Goal: Task Accomplishment & Management: Complete application form

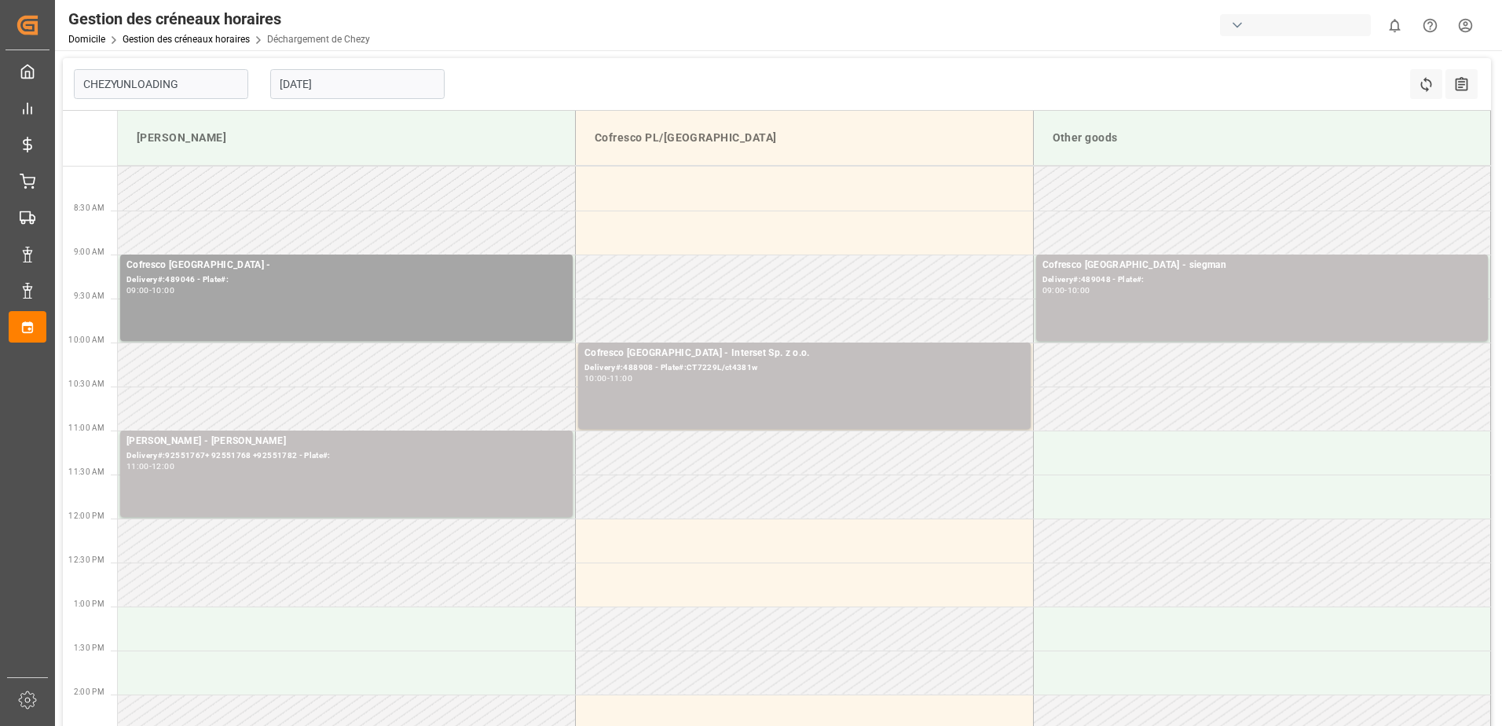
type input "Chezy Unloading"
click at [185, 281] on div "Livraison# :489046 - Assiette# :" at bounding box center [346, 279] width 440 height 13
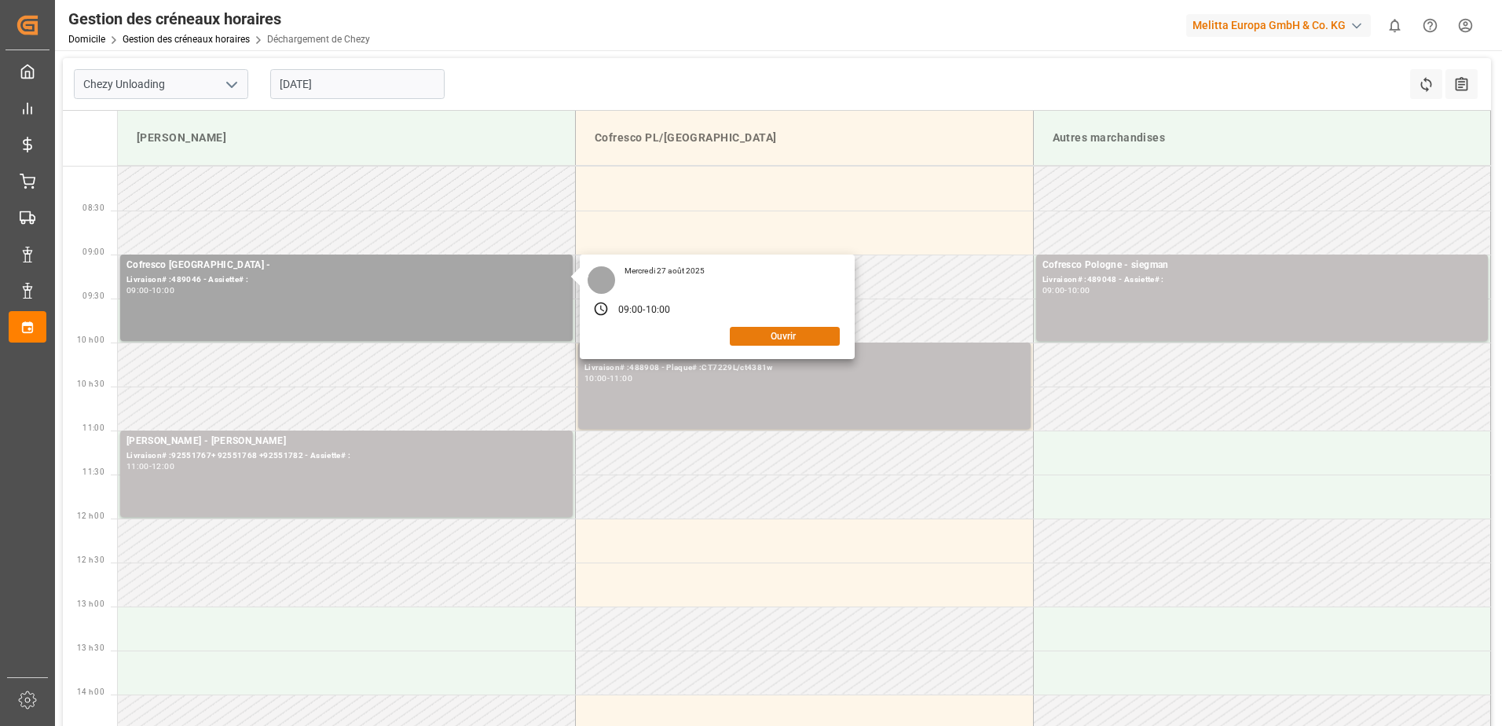
click at [795, 343] on button "Ouvrir" at bounding box center [785, 336] width 110 height 19
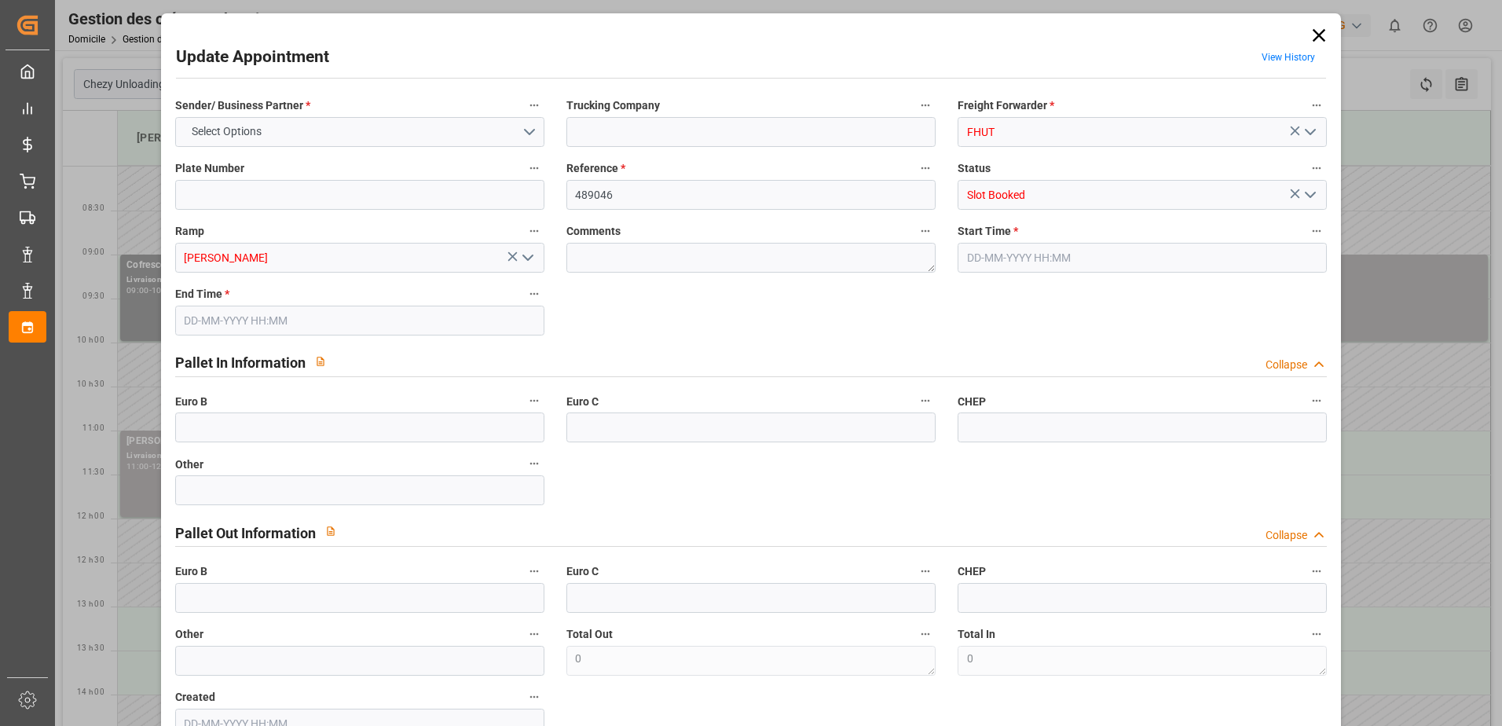
type input "[DATE] 09:00"
type input "[DATE] 10:00"
type input "[DATE] 10:37"
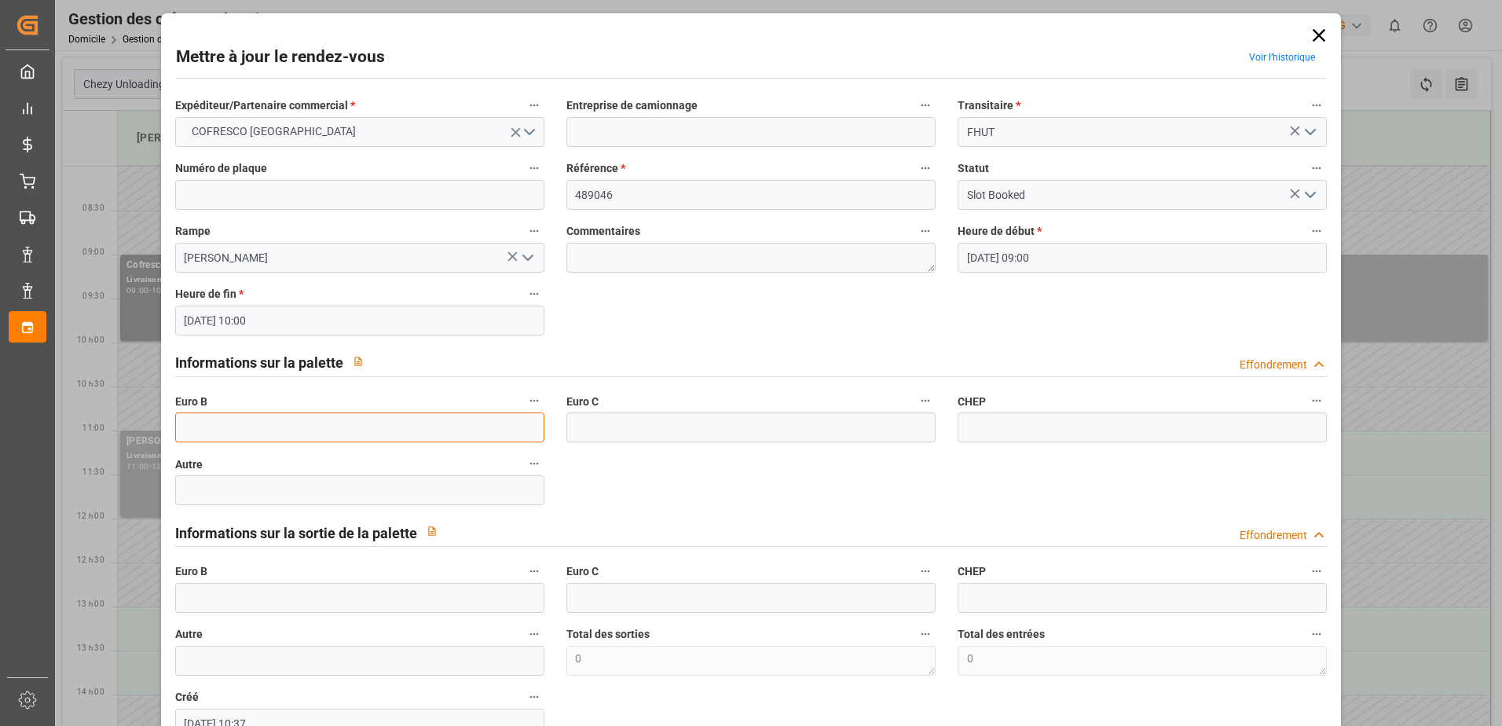
click at [258, 431] on input "text" at bounding box center [359, 427] width 369 height 30
type input "33"
click at [1306, 194] on icon "Ouvrir le menu" at bounding box center [1310, 194] width 19 height 19
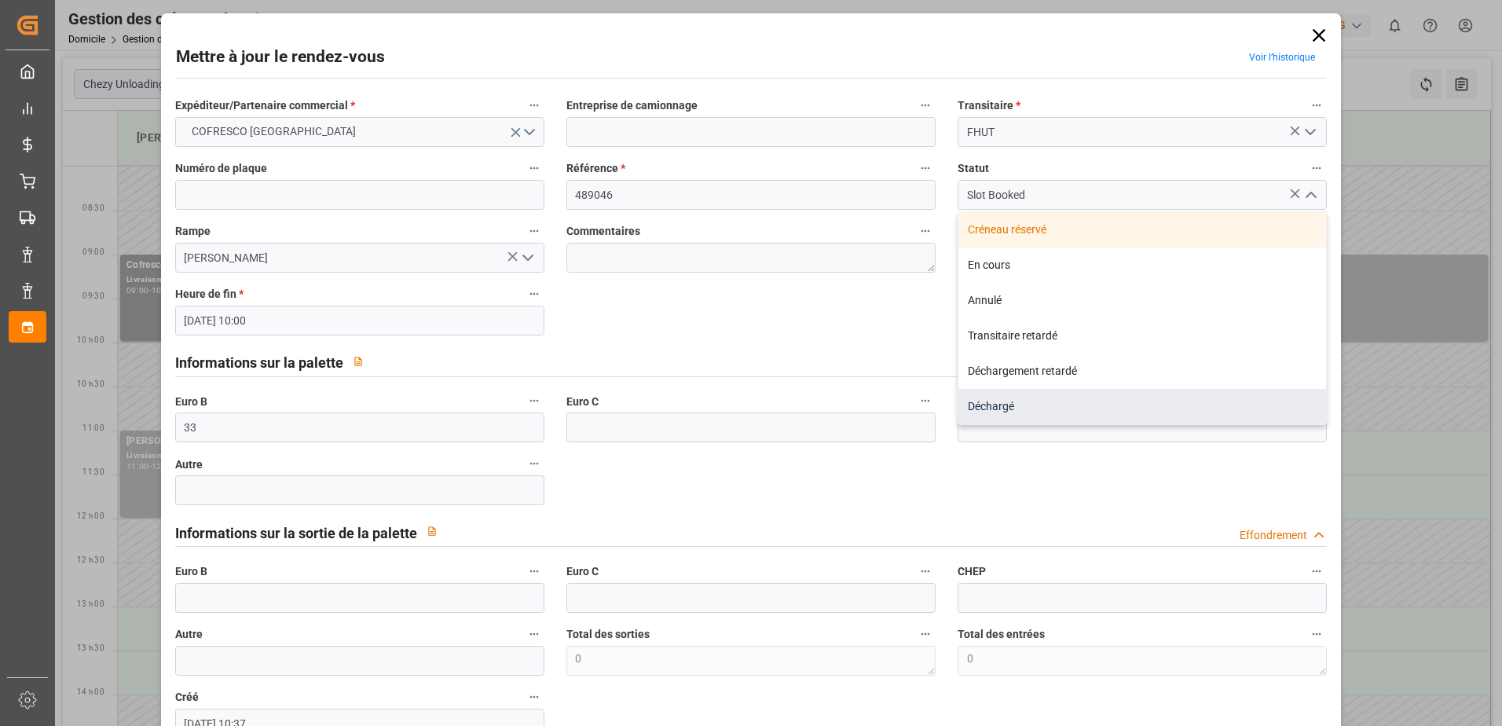
click at [1000, 404] on div "Déchargé" at bounding box center [1142, 406] width 368 height 35
type input "Unloaded"
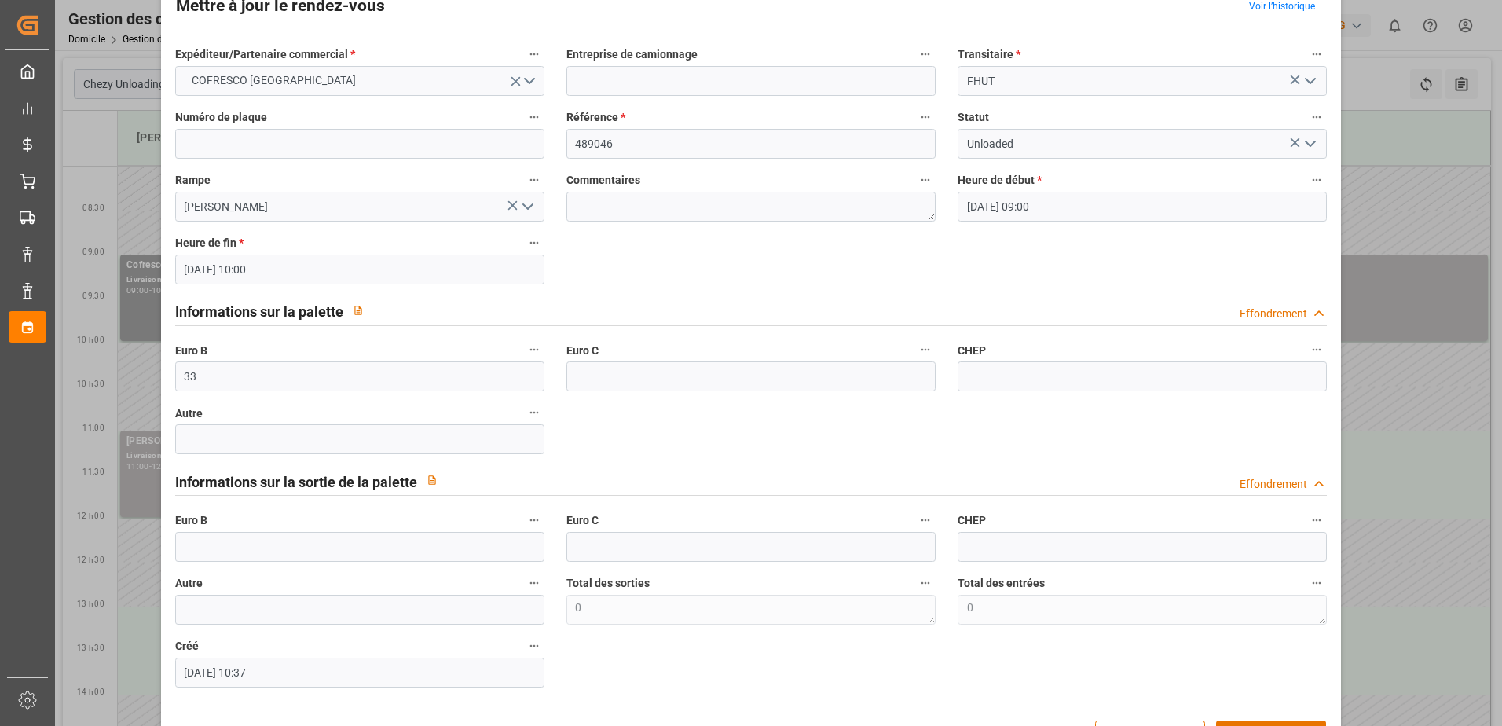
scroll to position [104, 0]
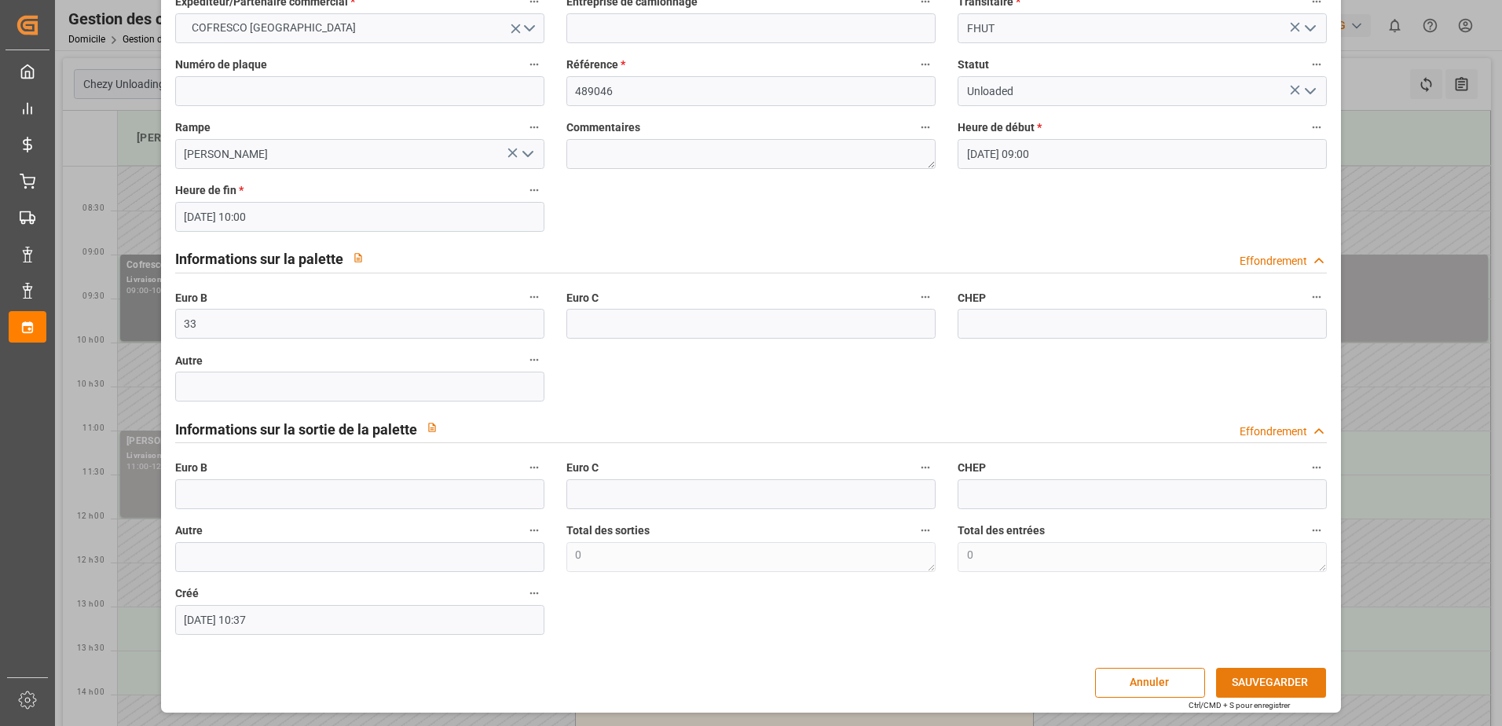
click at [1248, 685] on button "SAUVEGARDER" at bounding box center [1271, 683] width 110 height 30
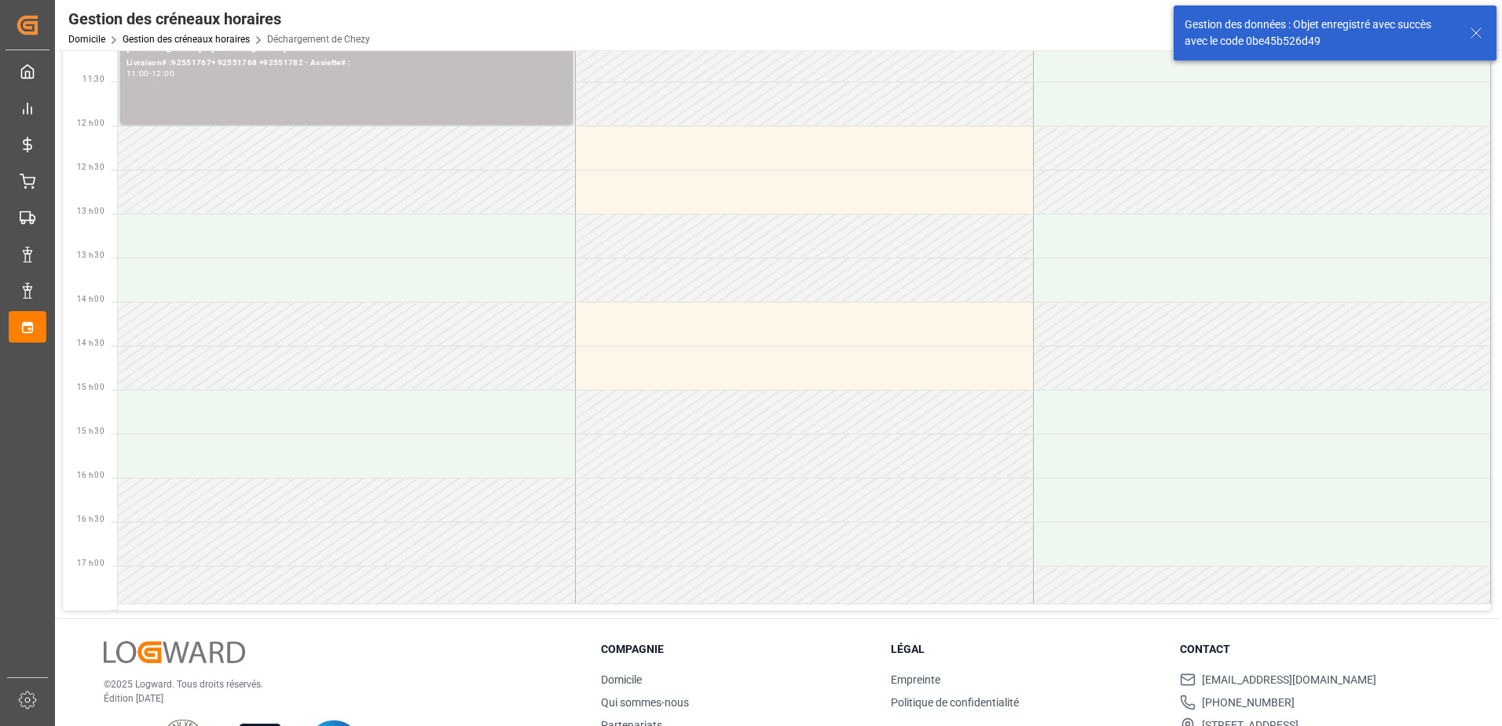
scroll to position [79, 0]
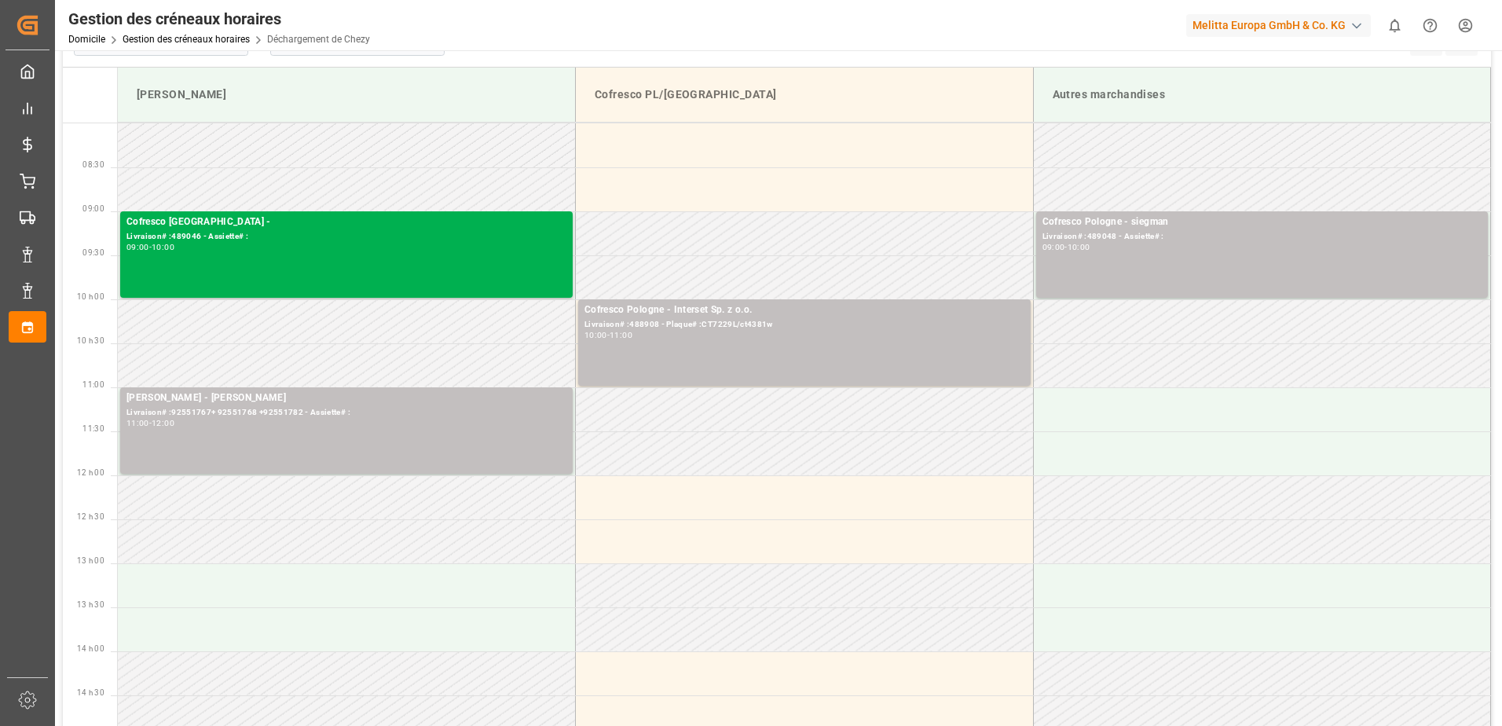
drag, startPoint x: 159, startPoint y: 174, endPoint x: 191, endPoint y: 141, distance: 46.1
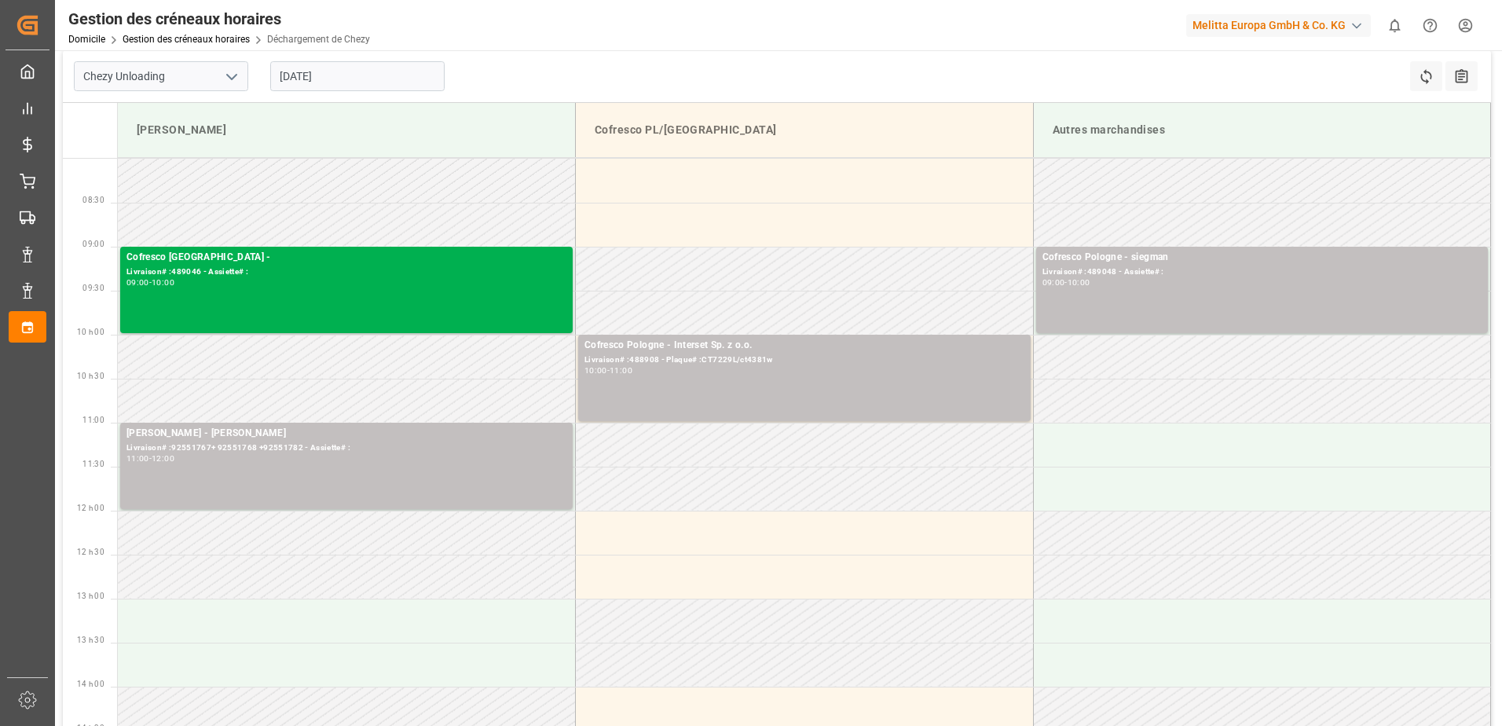
scroll to position [0, 0]
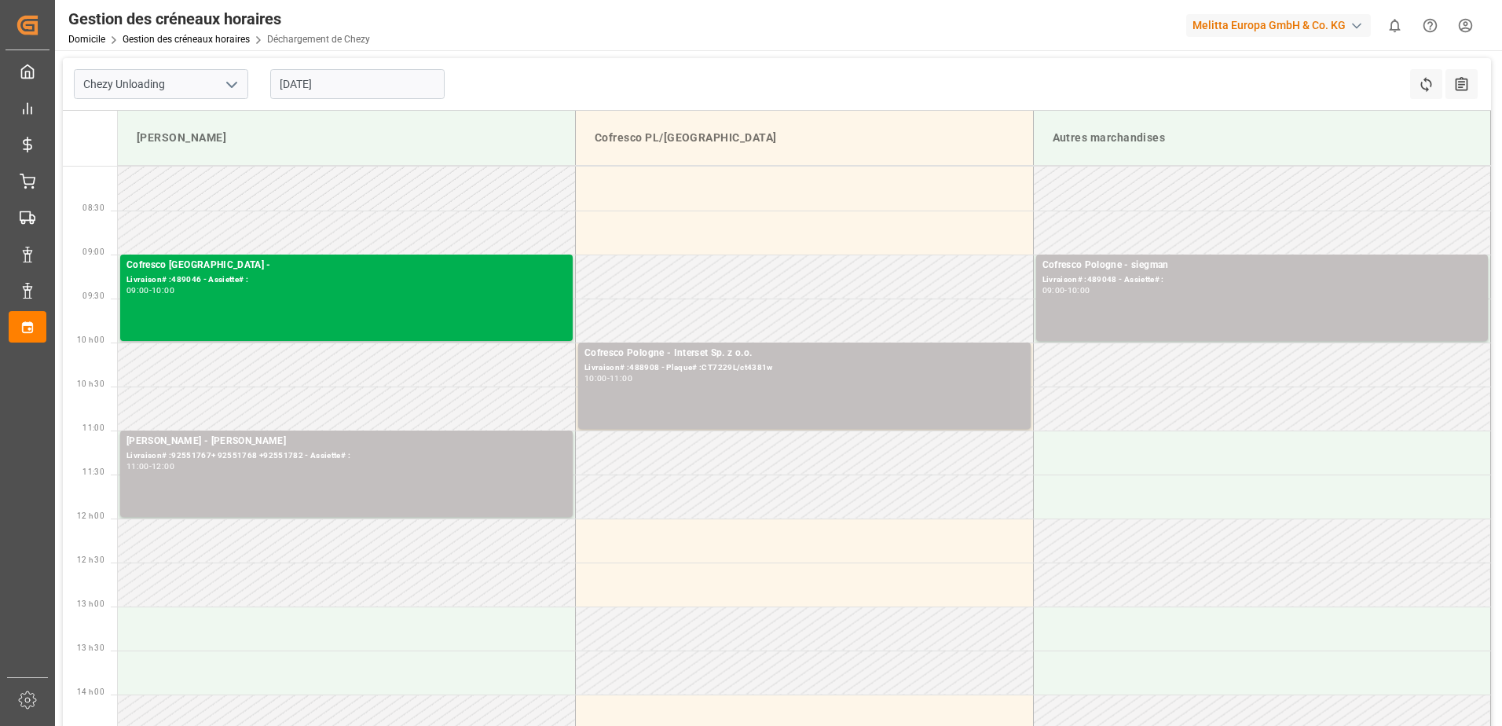
click at [288, 80] on input "[DATE]" at bounding box center [357, 84] width 174 height 30
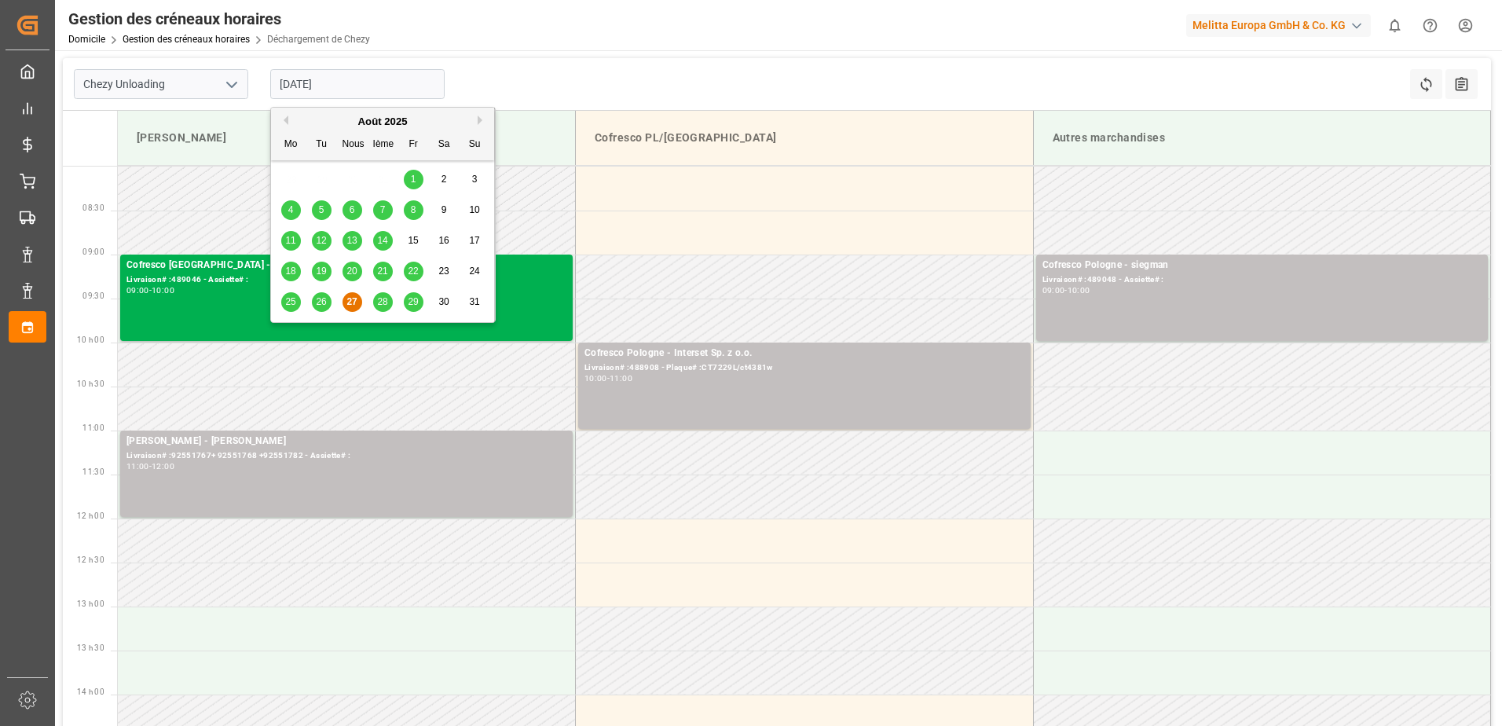
click at [322, 299] on span "26" at bounding box center [321, 301] width 10 height 11
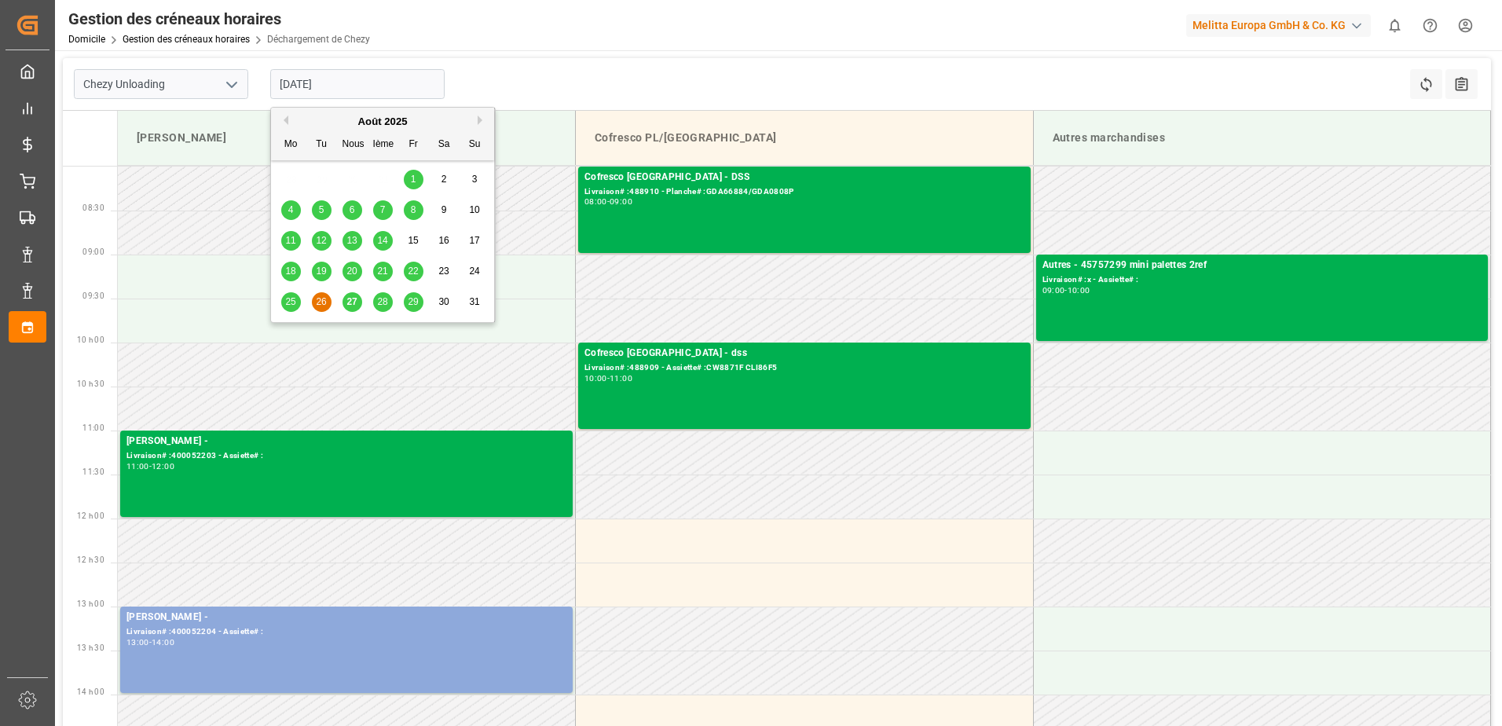
click at [291, 88] on input "[DATE]" at bounding box center [357, 84] width 174 height 30
click at [357, 306] on span "27" at bounding box center [351, 301] width 10 height 11
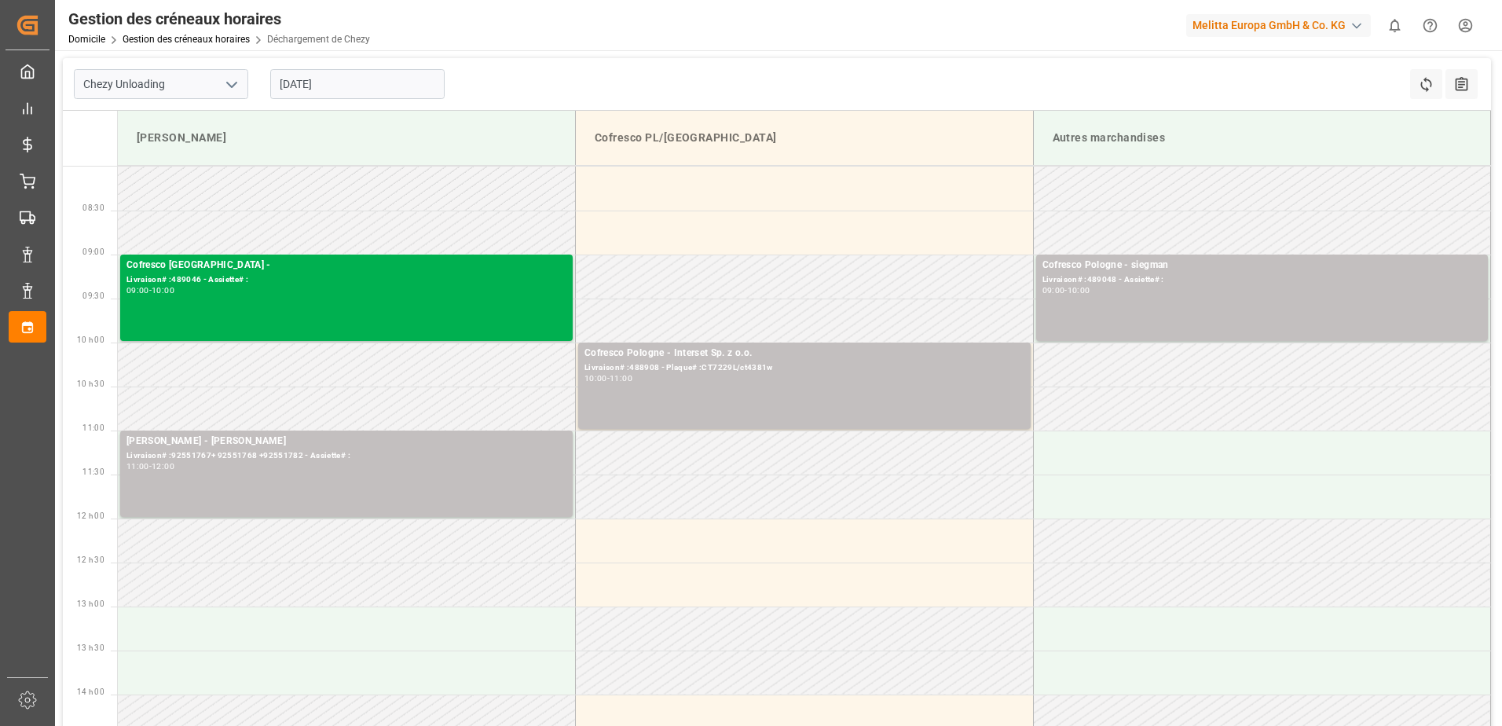
click at [290, 82] on input "[DATE]" at bounding box center [357, 84] width 174 height 30
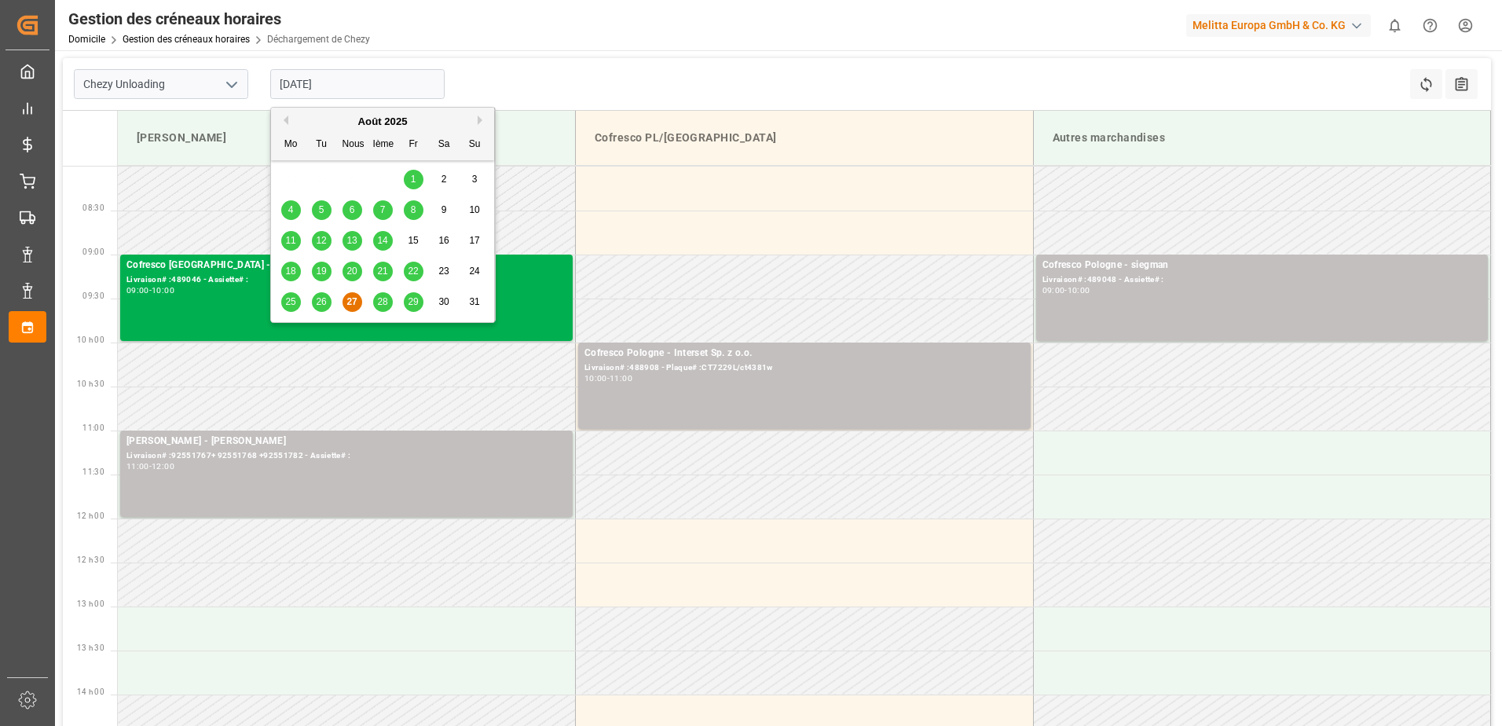
click at [386, 302] on span "28" at bounding box center [382, 301] width 10 height 11
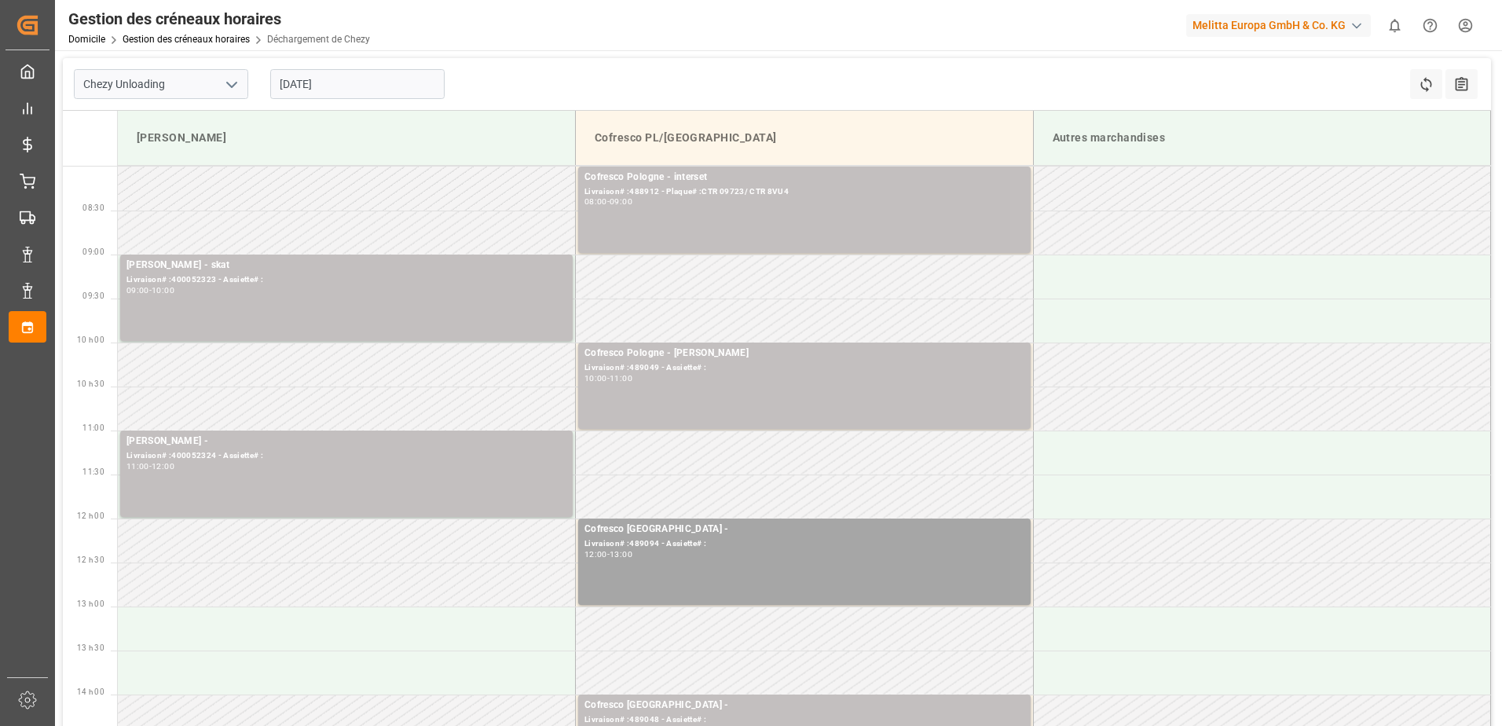
click at [291, 86] on input "[DATE]" at bounding box center [357, 84] width 174 height 30
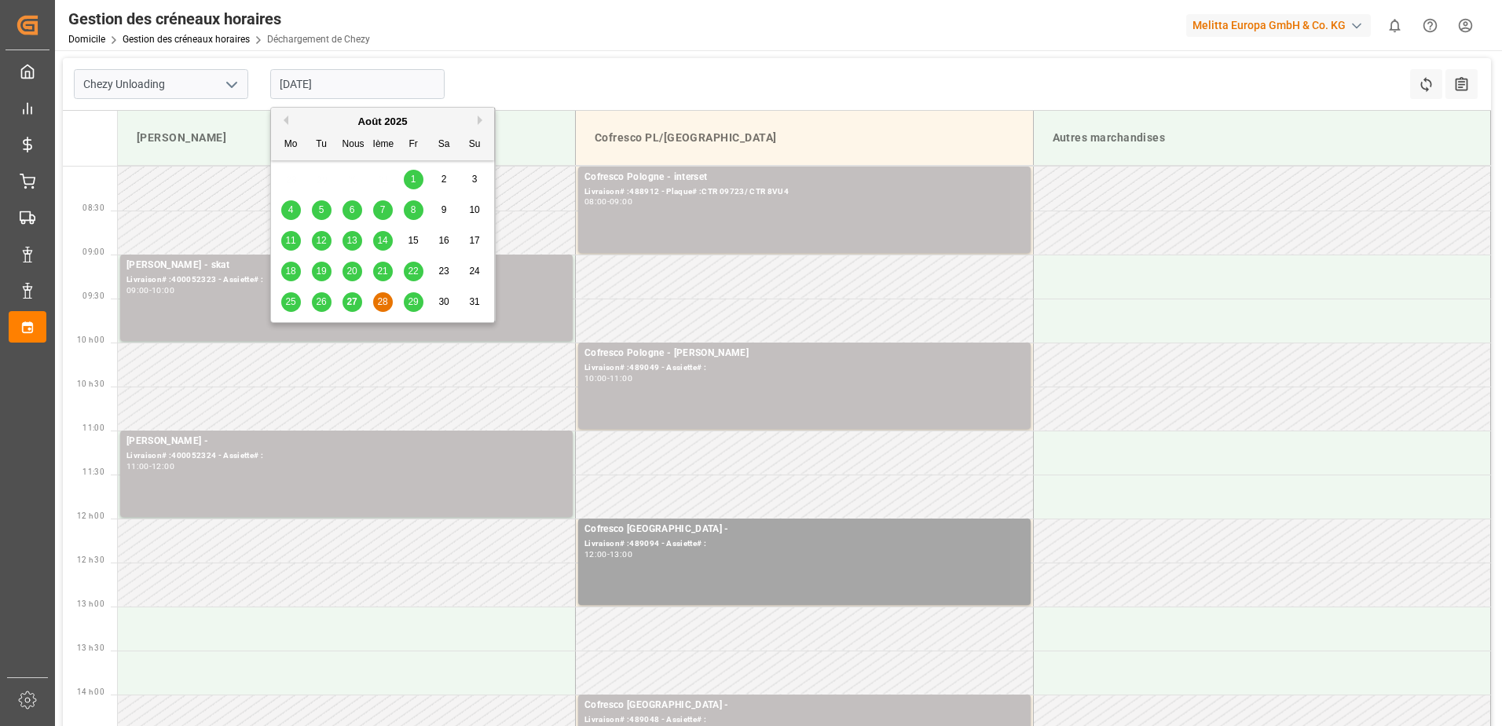
click at [320, 300] on span "26" at bounding box center [321, 301] width 10 height 11
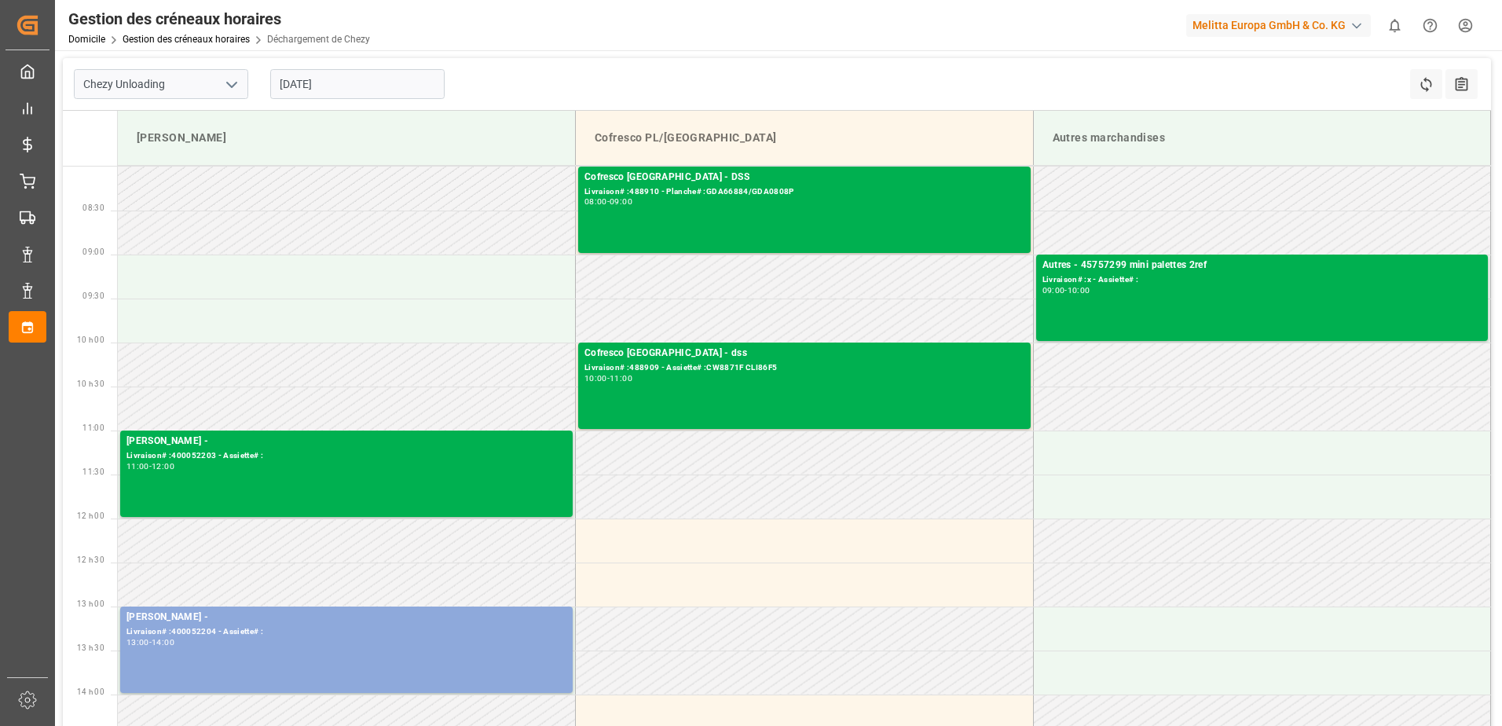
click at [290, 79] on input "[DATE]" at bounding box center [357, 84] width 174 height 30
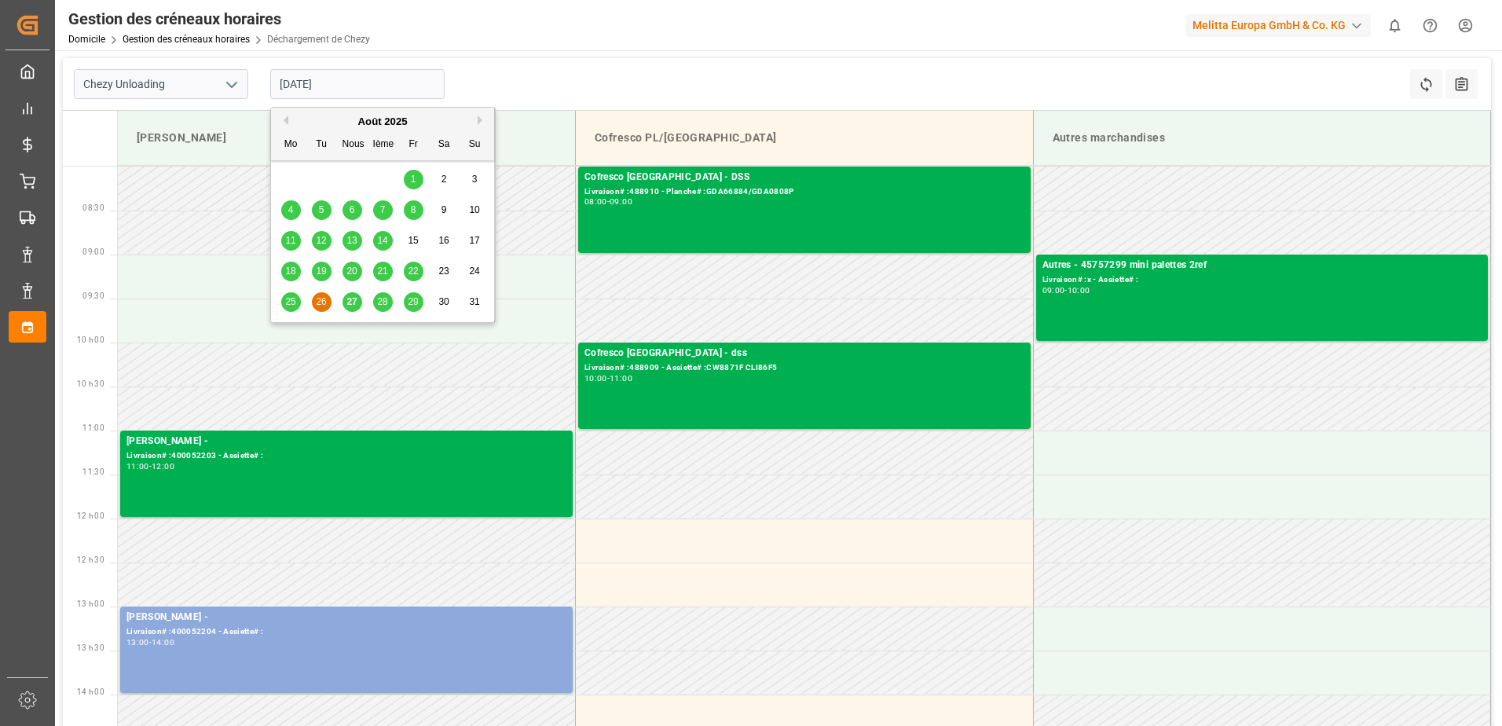
click at [292, 299] on span "25" at bounding box center [290, 301] width 10 height 11
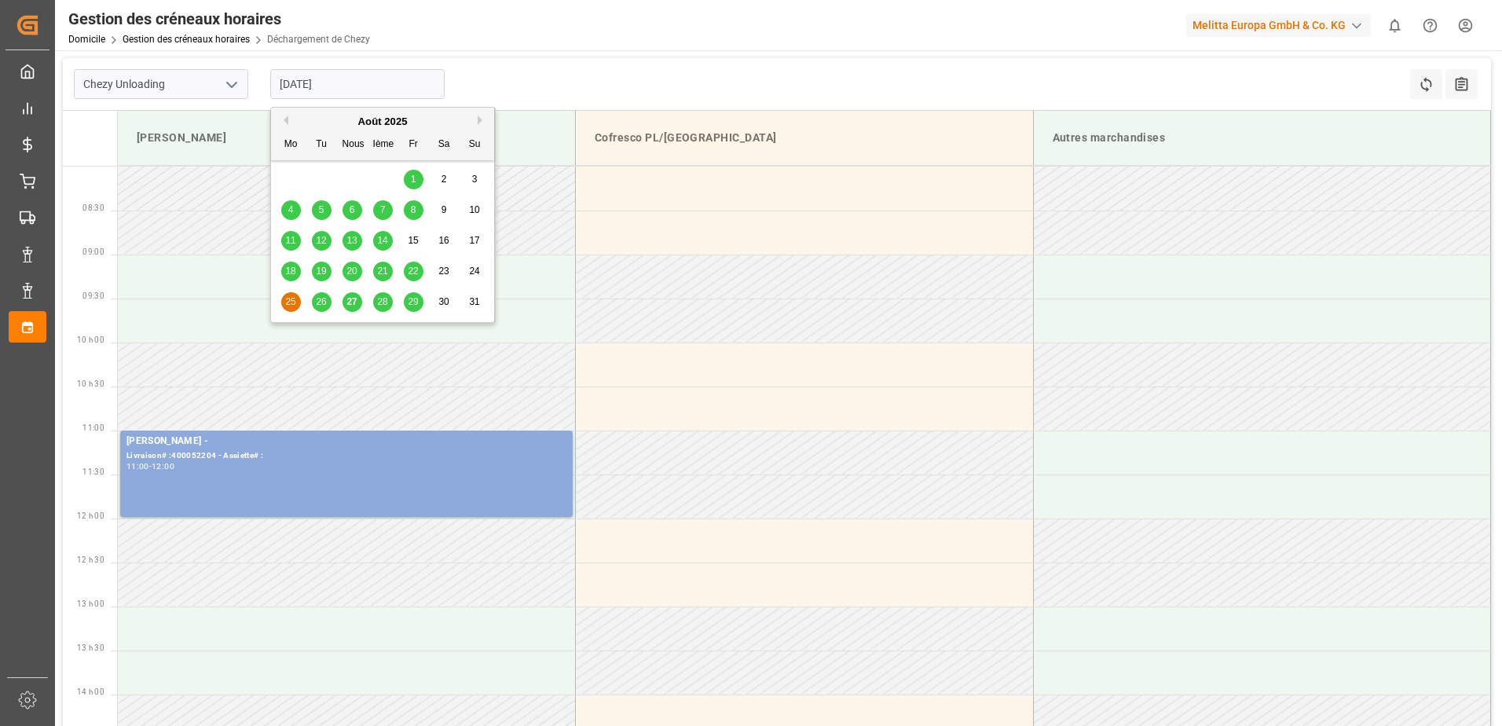
click at [292, 86] on input "[DATE]" at bounding box center [357, 84] width 174 height 30
click at [358, 306] on div "27" at bounding box center [353, 302] width 20 height 19
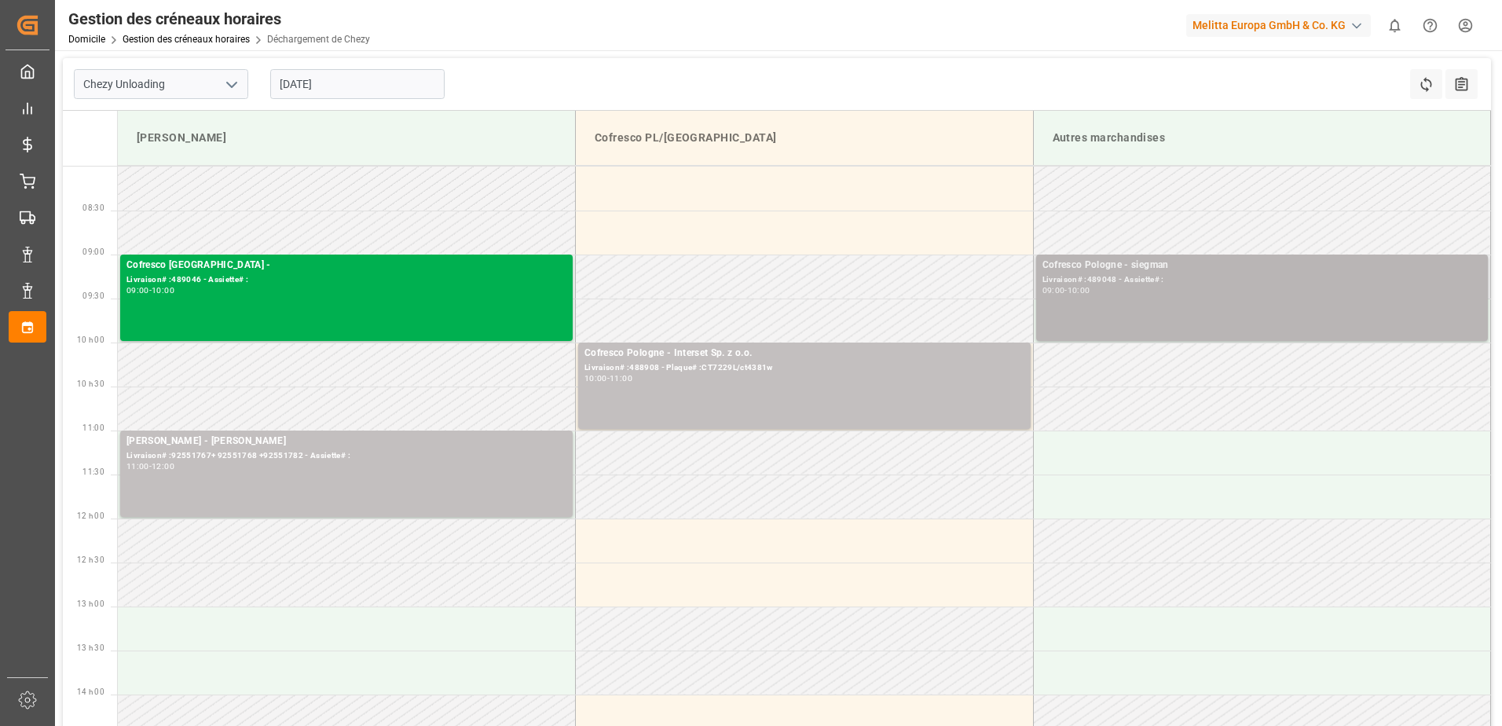
click at [1133, 299] on div "Cofresco Pologne - [PERSON_NAME]# :489048 - Assiette# : 09:00 - 10:00" at bounding box center [1262, 298] width 440 height 80
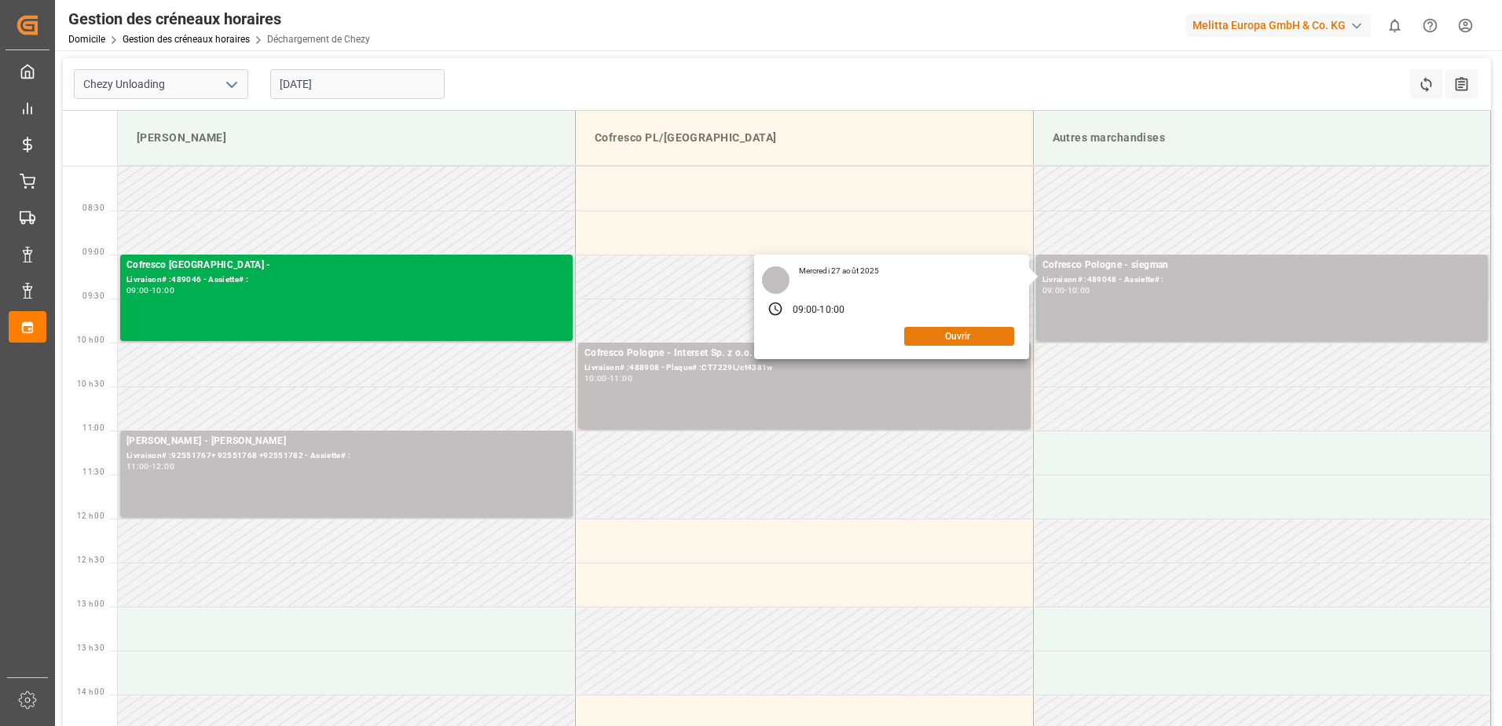
click at [984, 339] on button "Ouvrir" at bounding box center [959, 336] width 110 height 19
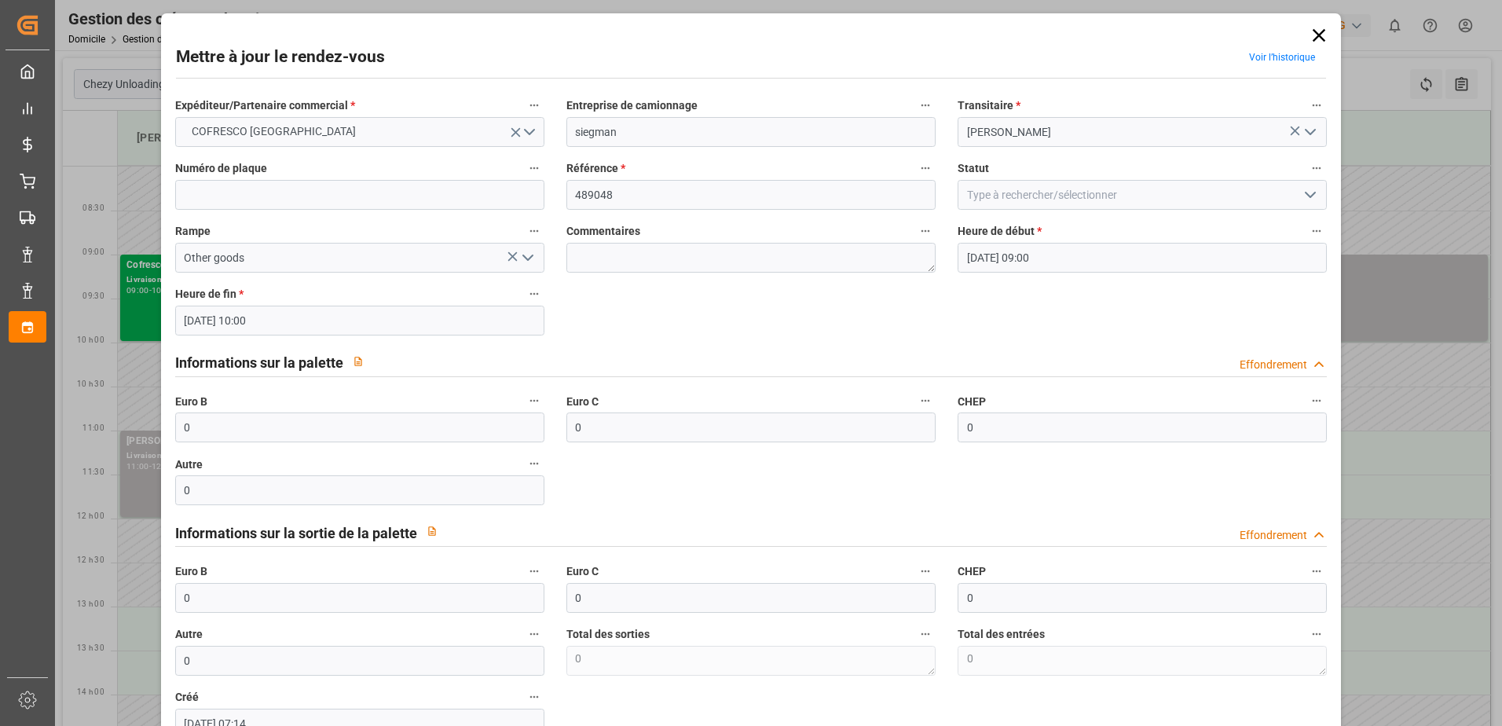
drag, startPoint x: 1317, startPoint y: 27, endPoint x: 1317, endPoint y: 35, distance: 8.7
click at [1317, 35] on icon at bounding box center [1319, 35] width 22 height 22
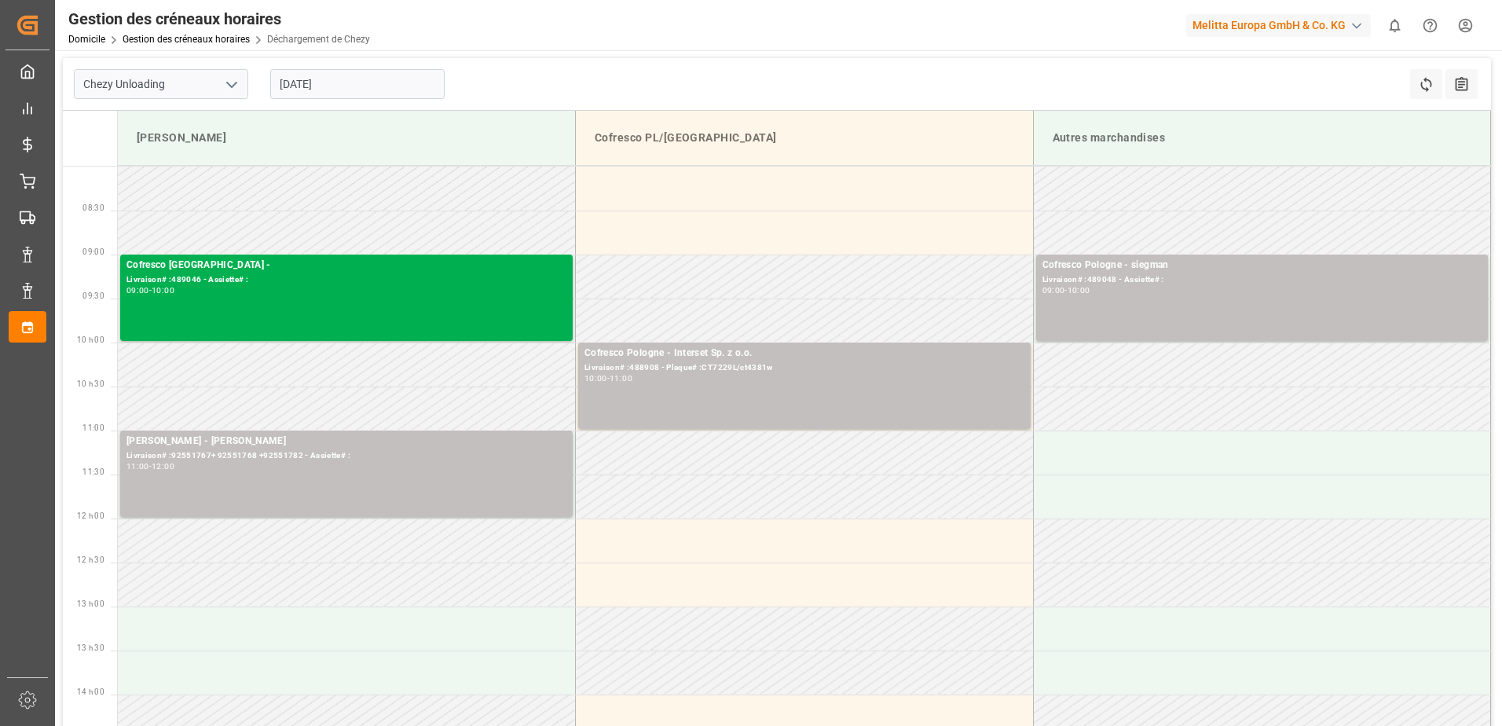
click at [340, 83] on input "[DATE]" at bounding box center [357, 84] width 174 height 30
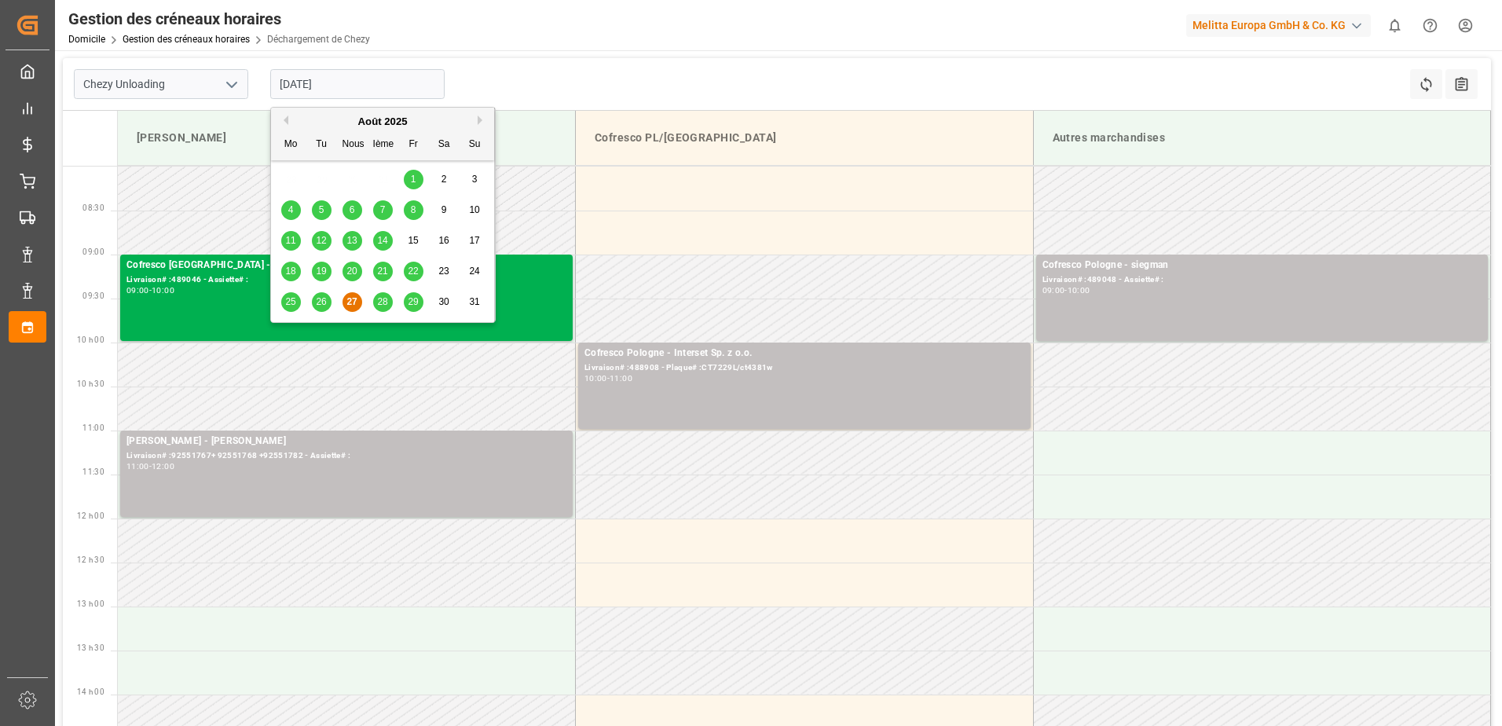
click at [412, 271] on span "22" at bounding box center [413, 271] width 10 height 11
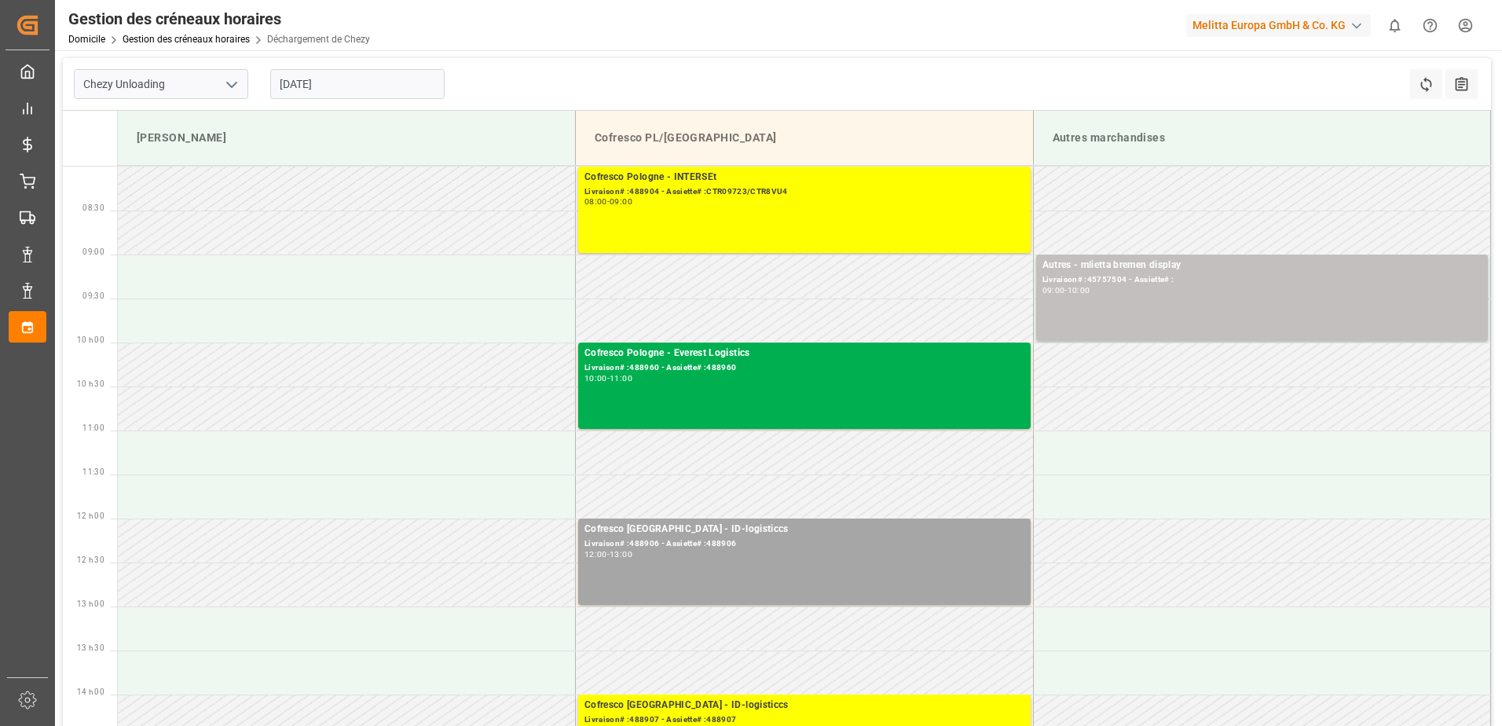
click at [419, 88] on input "[DATE]" at bounding box center [357, 84] width 174 height 30
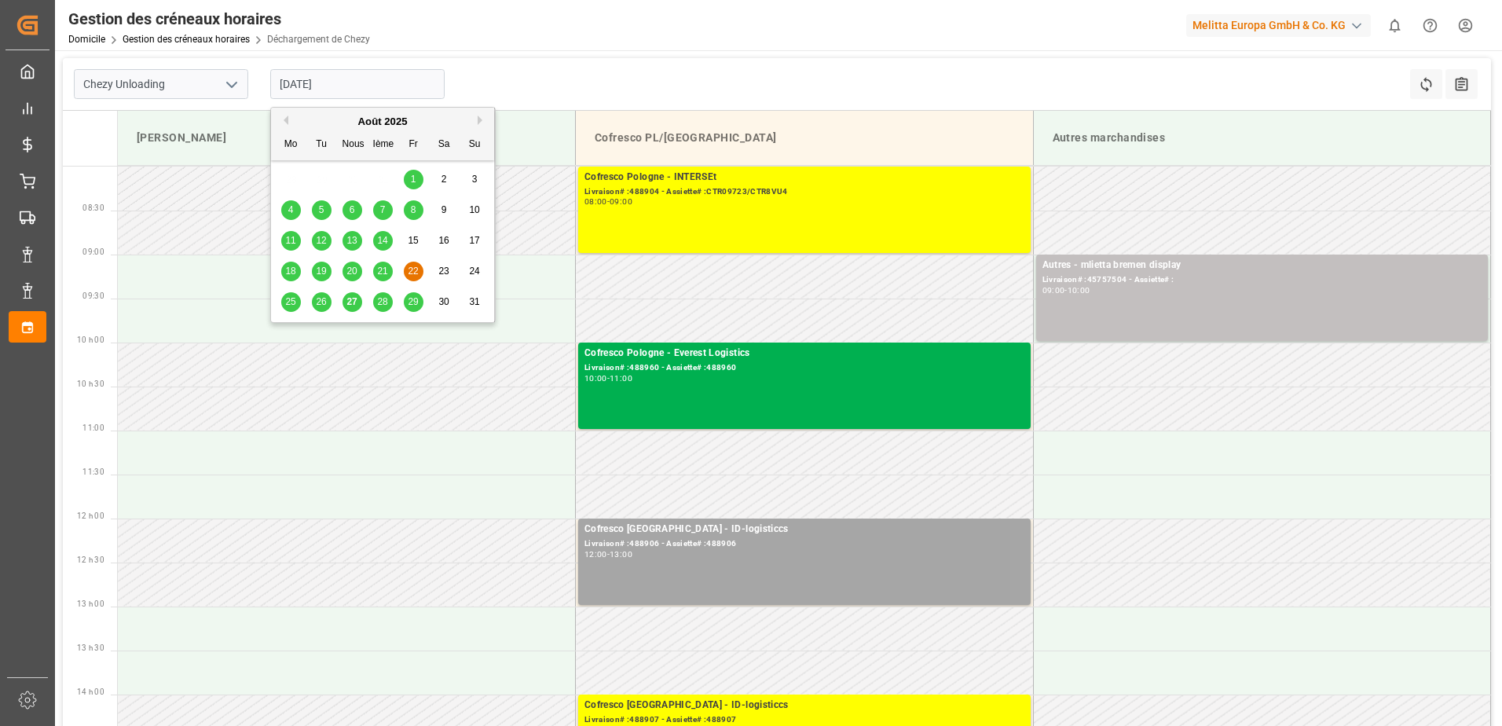
click at [380, 273] on span "21" at bounding box center [382, 271] width 10 height 11
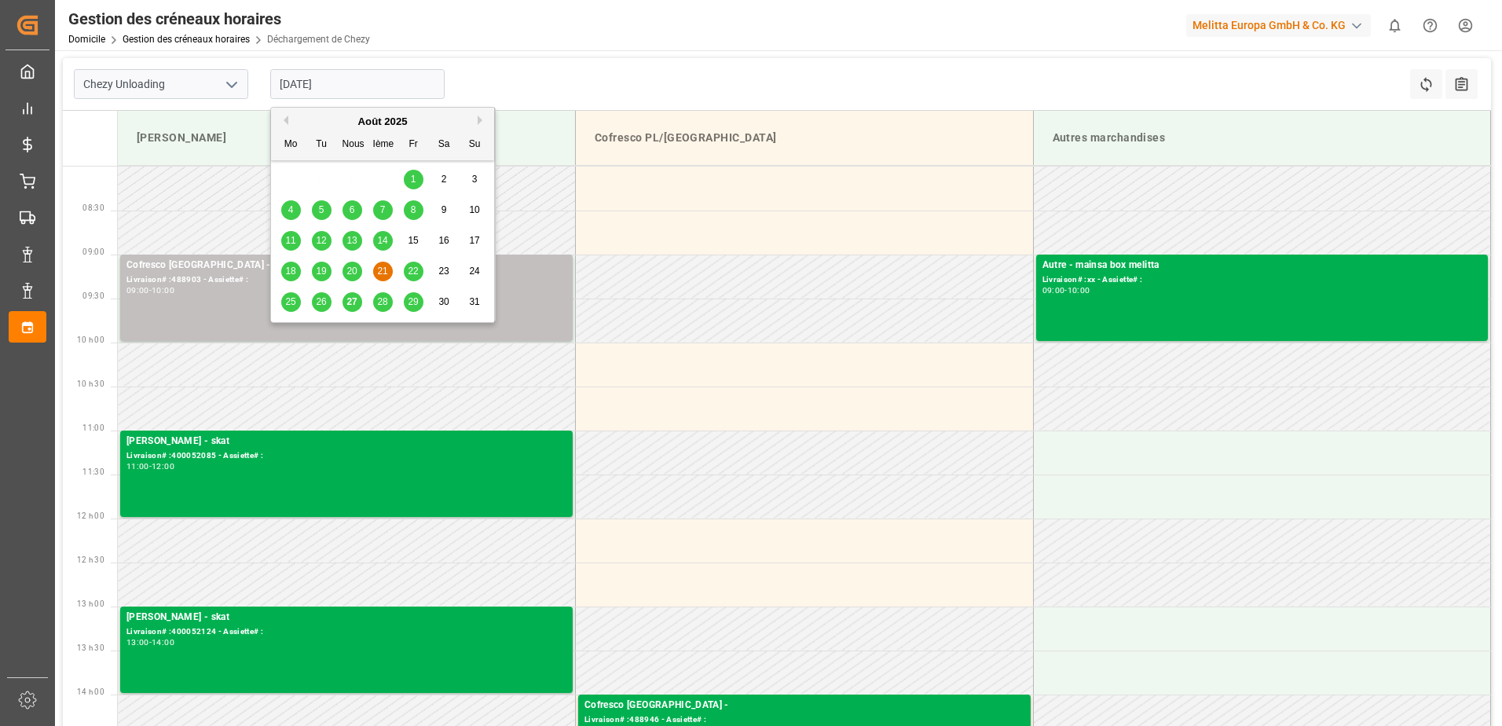
drag, startPoint x: 379, startPoint y: 77, endPoint x: 387, endPoint y: 98, distance: 22.9
click at [379, 77] on input "[DATE]" at bounding box center [357, 84] width 174 height 30
click at [355, 275] on span "20" at bounding box center [351, 271] width 10 height 11
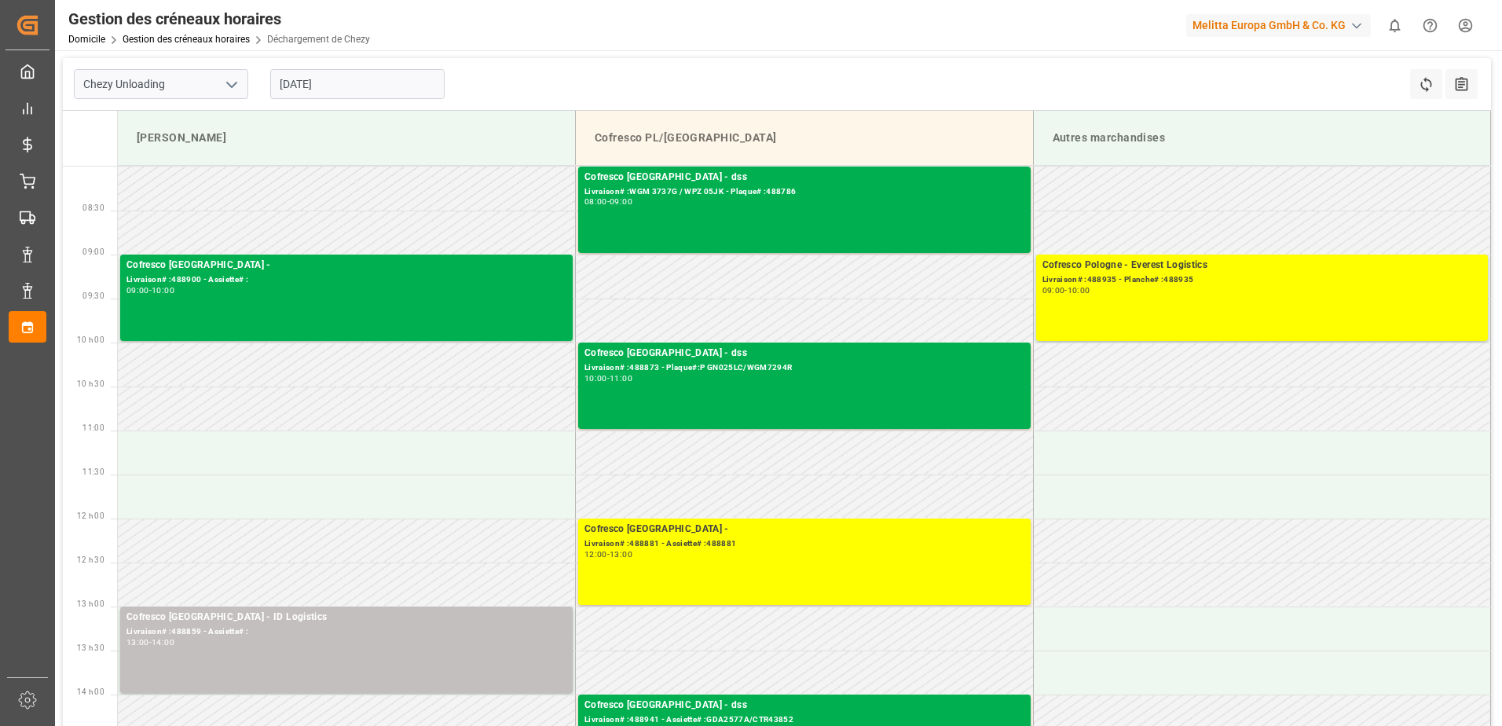
click at [407, 85] on input "[DATE]" at bounding box center [357, 84] width 174 height 30
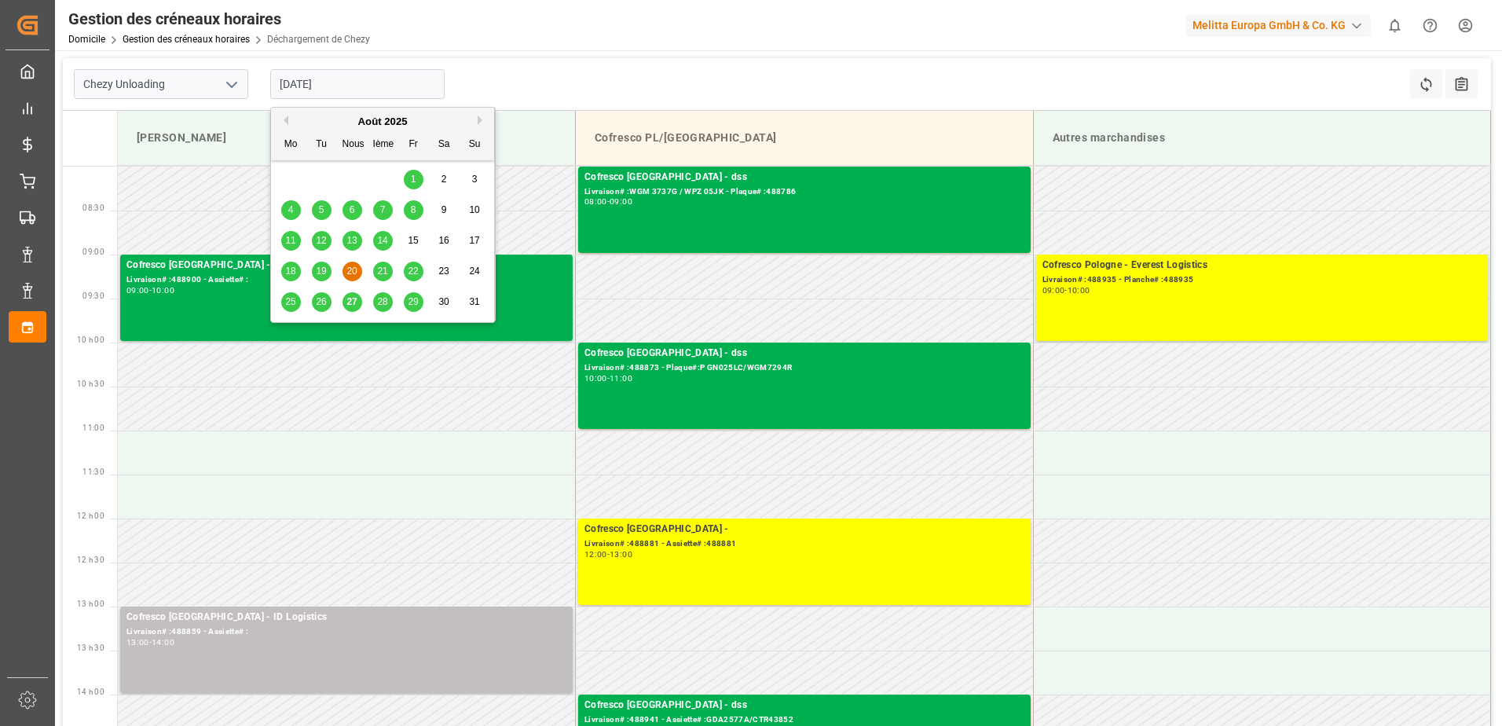
click at [381, 301] on span "28" at bounding box center [382, 301] width 10 height 11
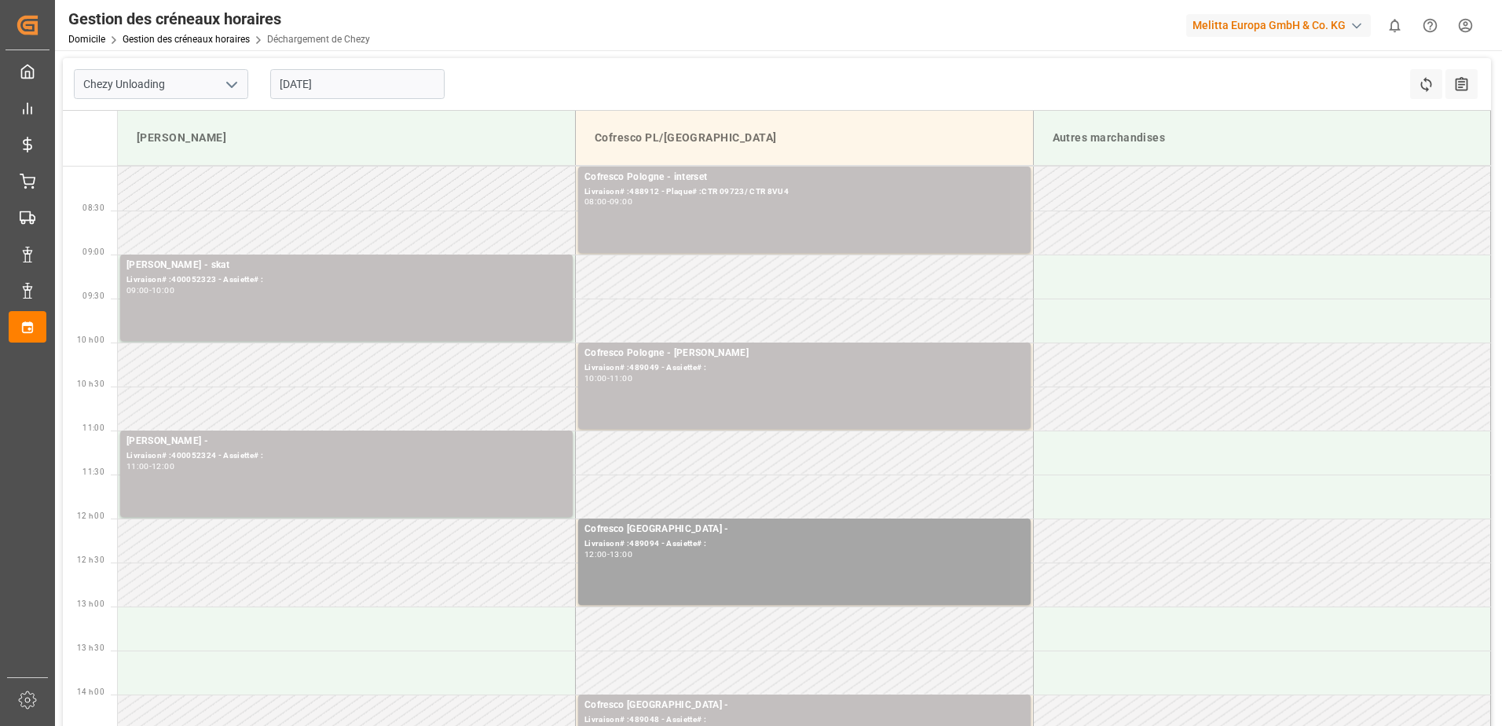
click at [411, 88] on input "[DATE]" at bounding box center [357, 84] width 174 height 30
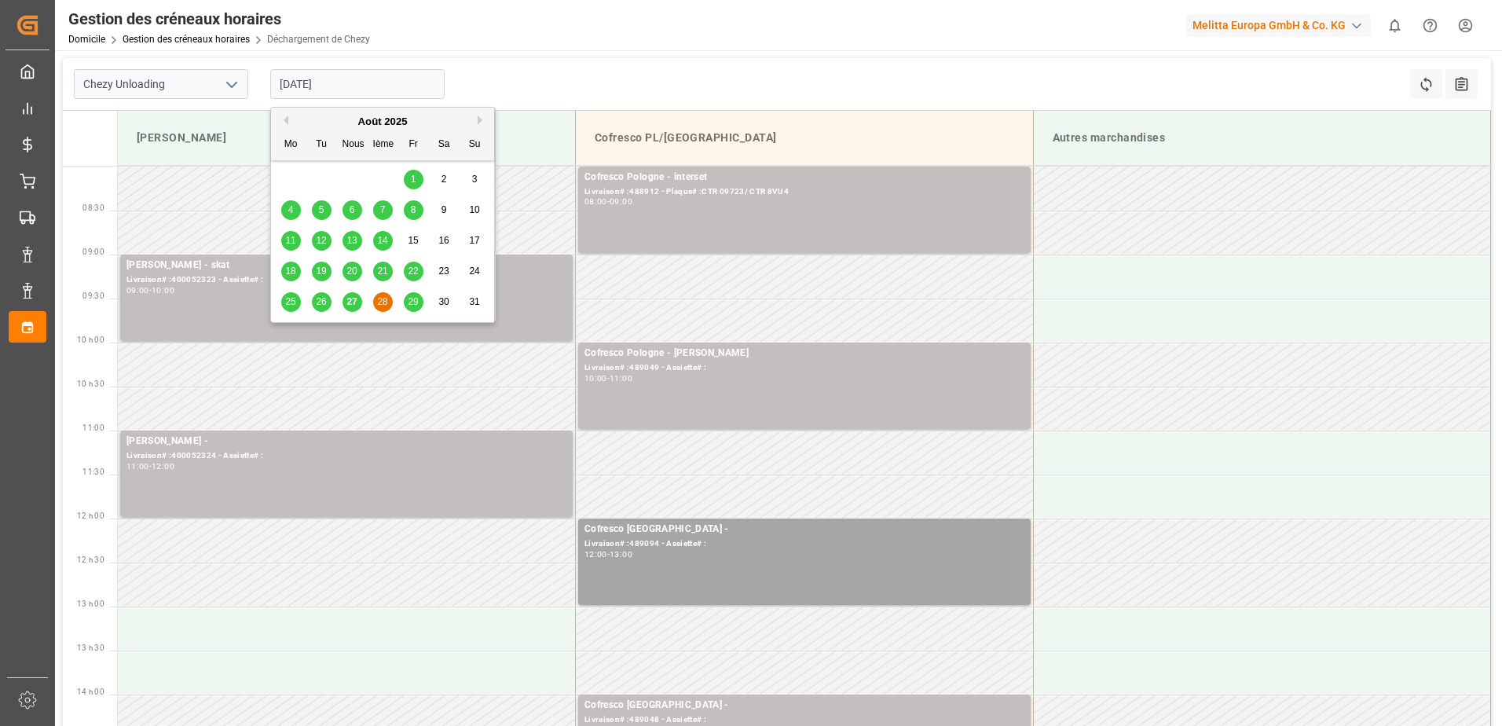
click at [411, 306] on span "29" at bounding box center [413, 301] width 10 height 11
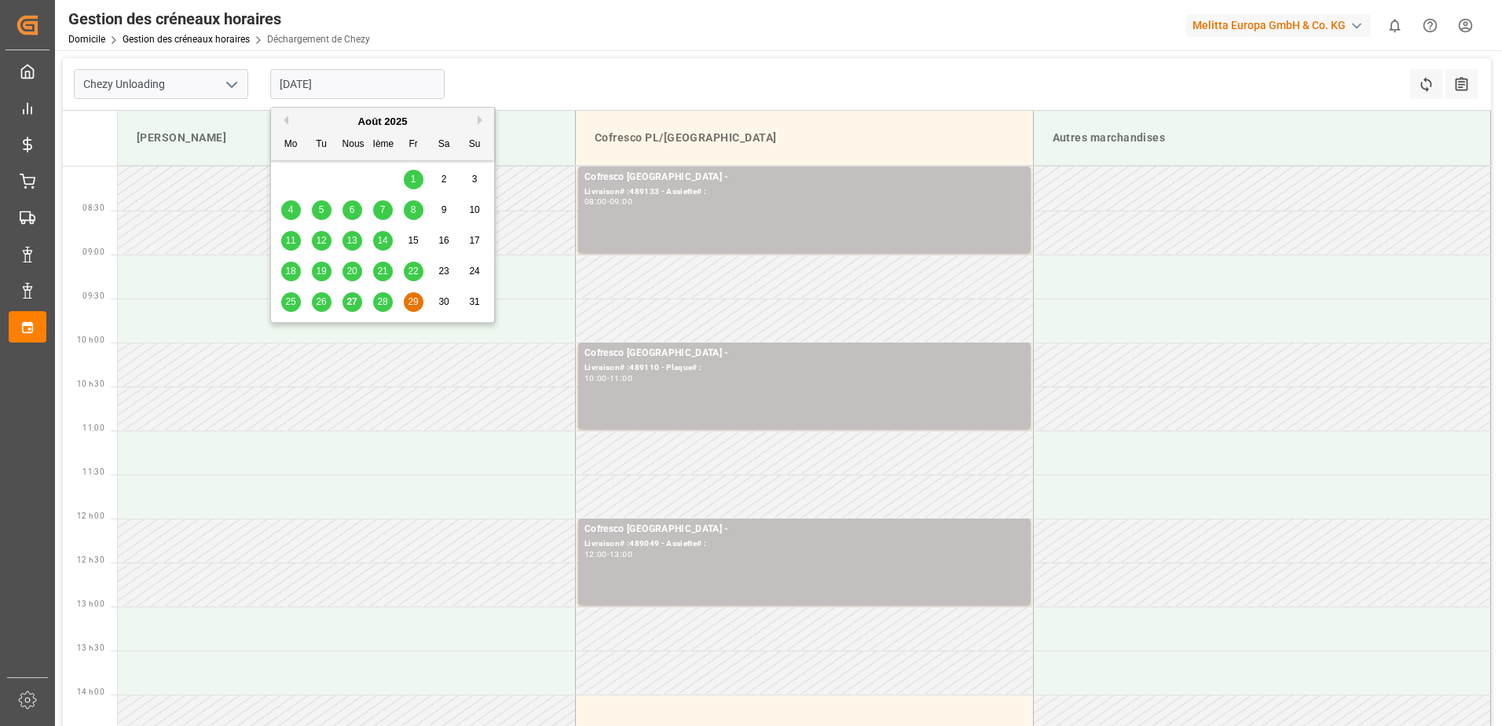
click at [356, 81] on input "[DATE]" at bounding box center [357, 84] width 174 height 30
click at [353, 306] on span "27" at bounding box center [351, 301] width 10 height 11
type input "[DATE]"
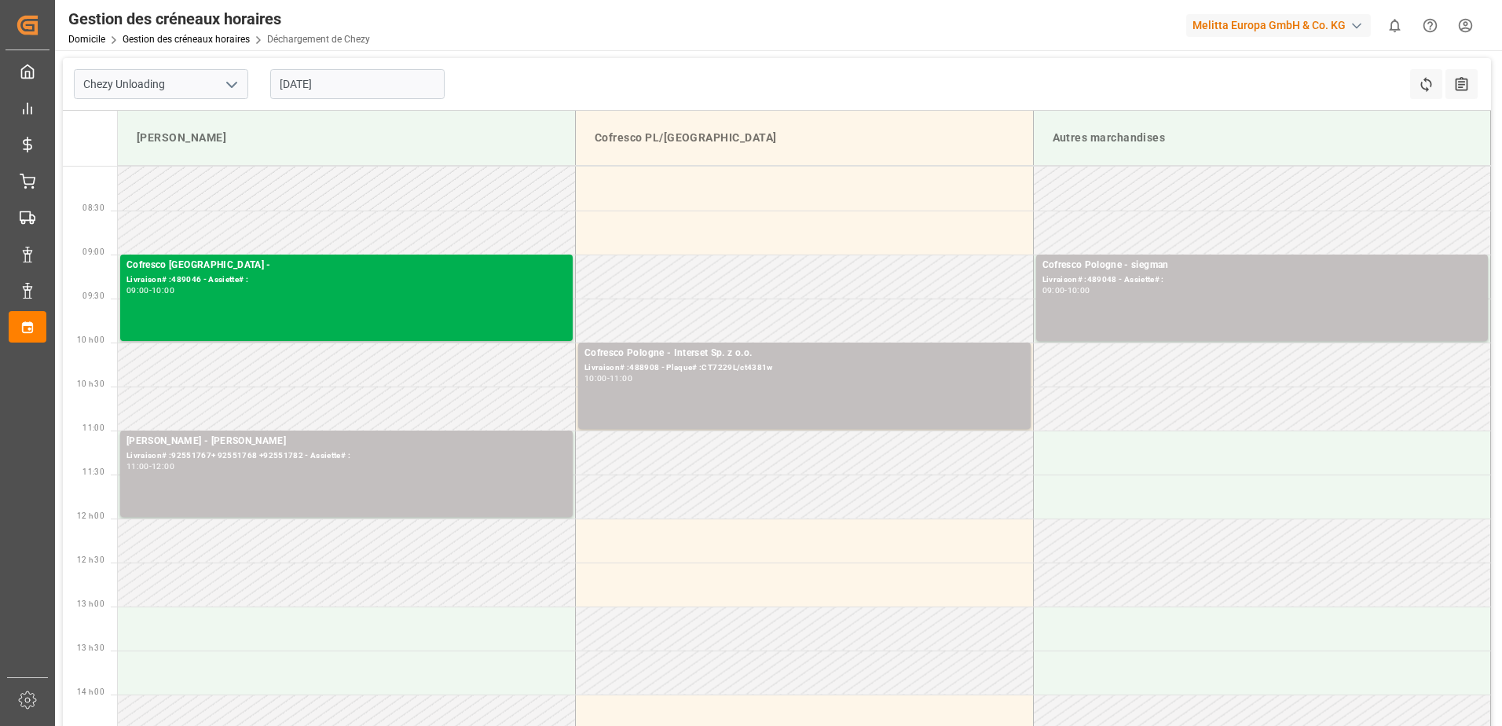
click at [1100, 570] on td at bounding box center [1262, 584] width 458 height 44
click at [1115, 548] on td at bounding box center [1262, 540] width 458 height 44
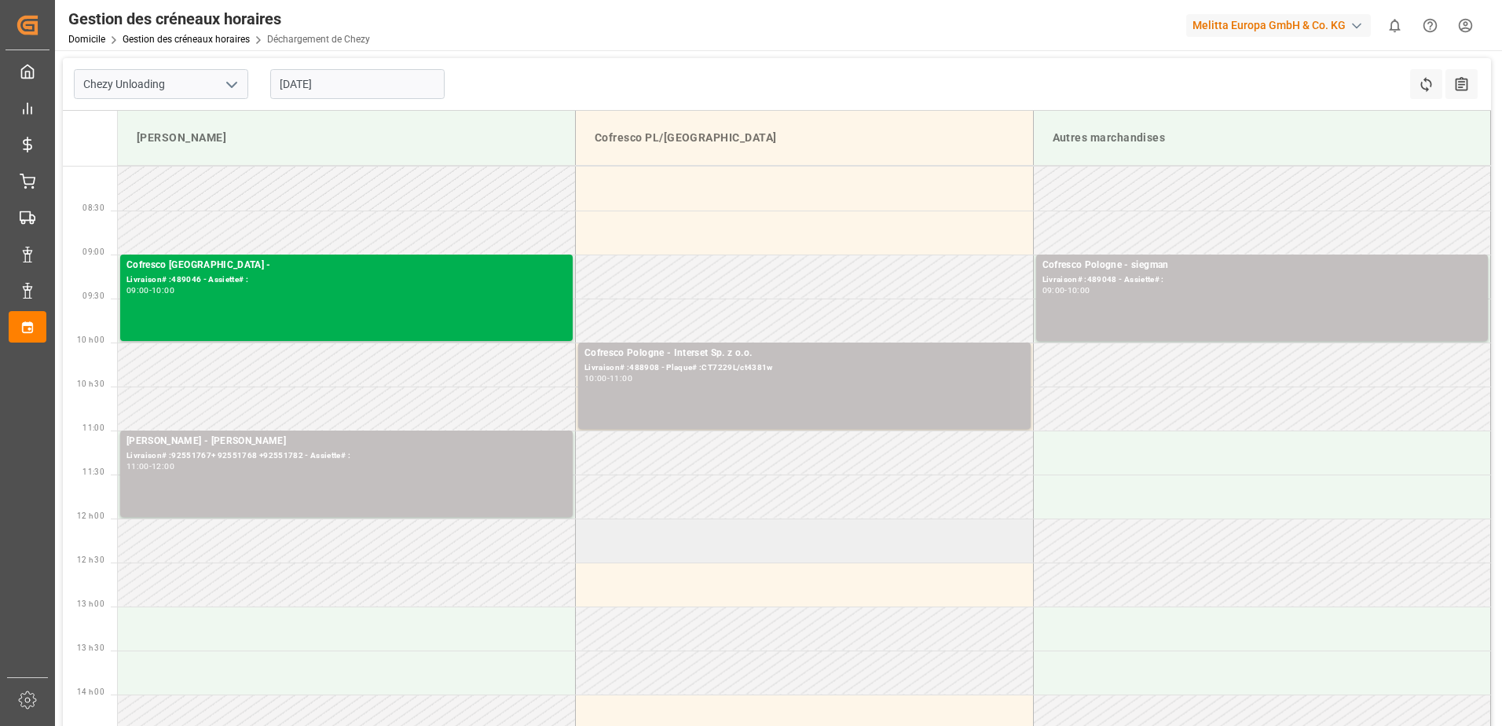
click at [983, 540] on td at bounding box center [805, 540] width 458 height 44
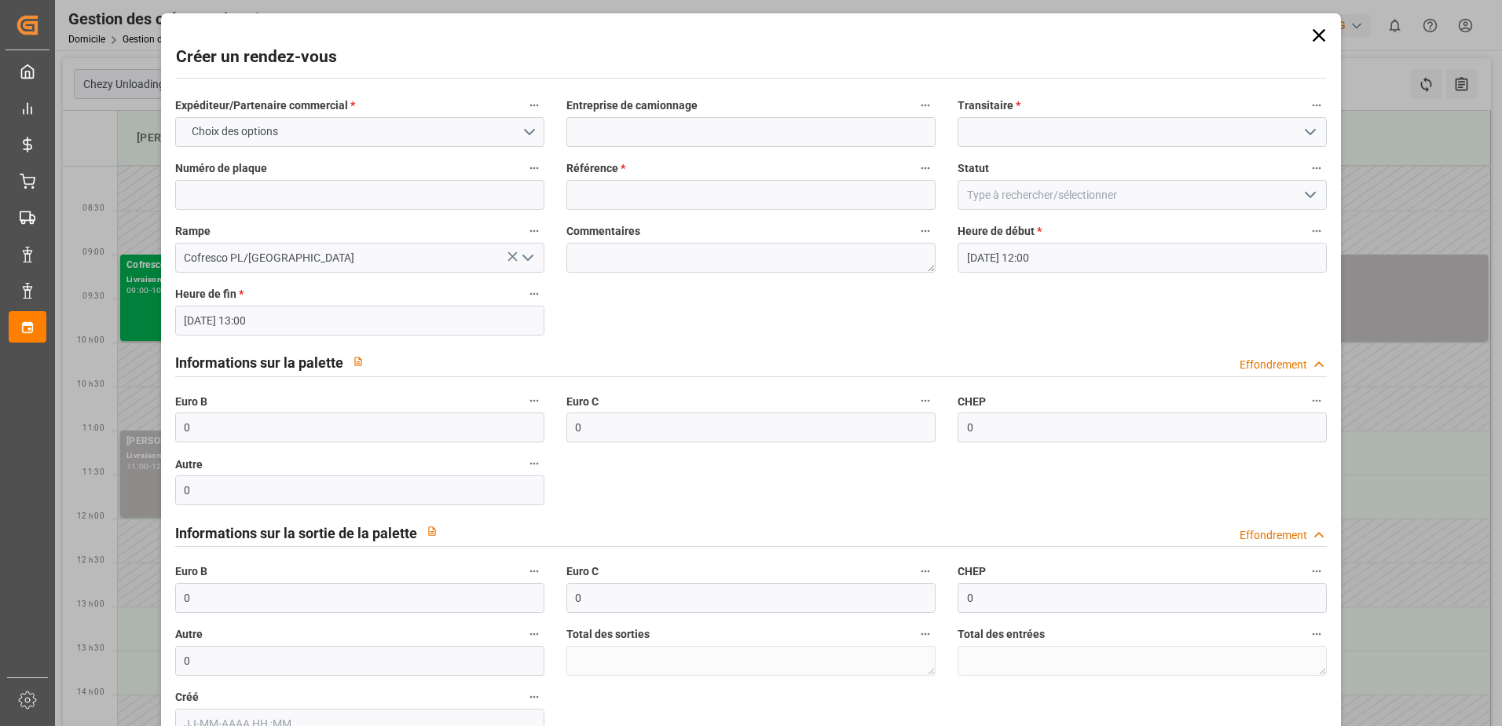
click at [1310, 35] on icon at bounding box center [1319, 35] width 22 height 22
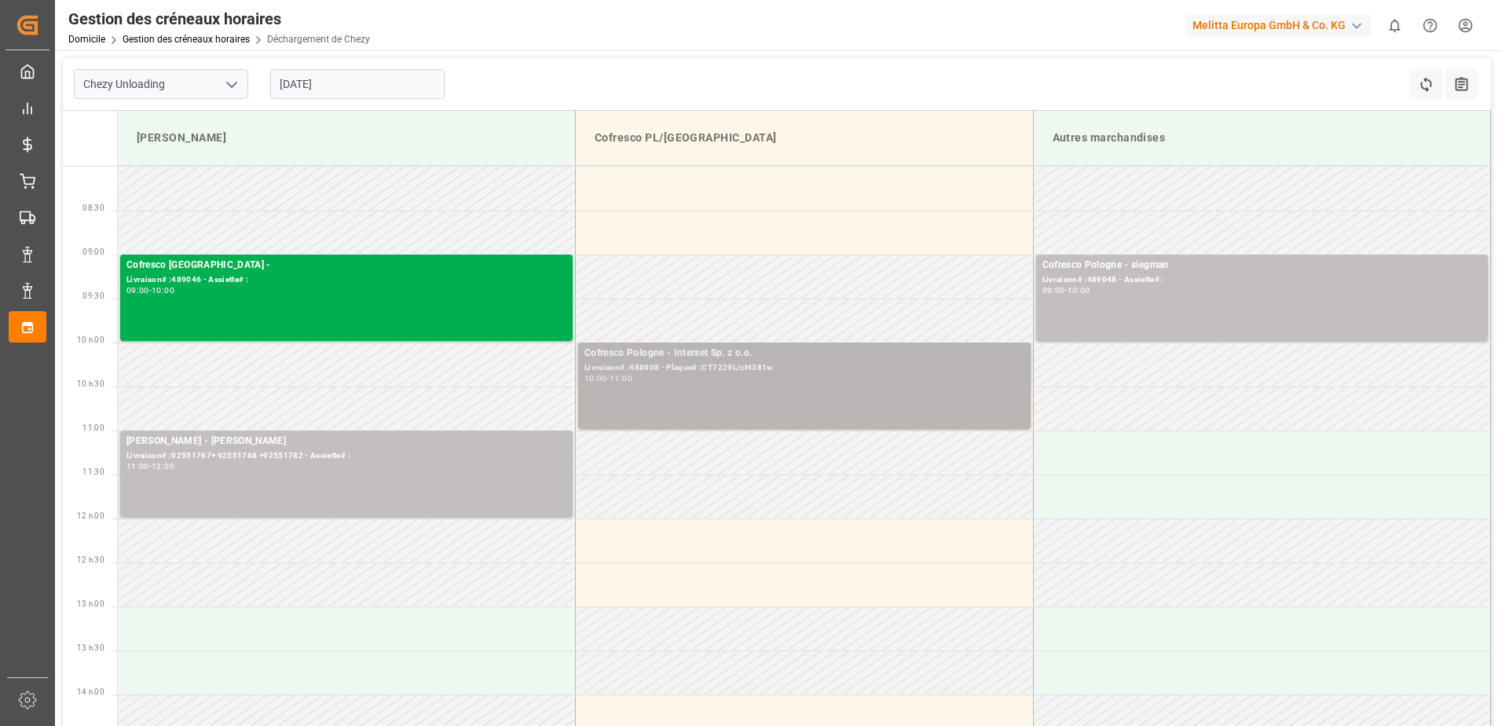
click at [681, 376] on div "10:00 - 11:00" at bounding box center [804, 379] width 440 height 9
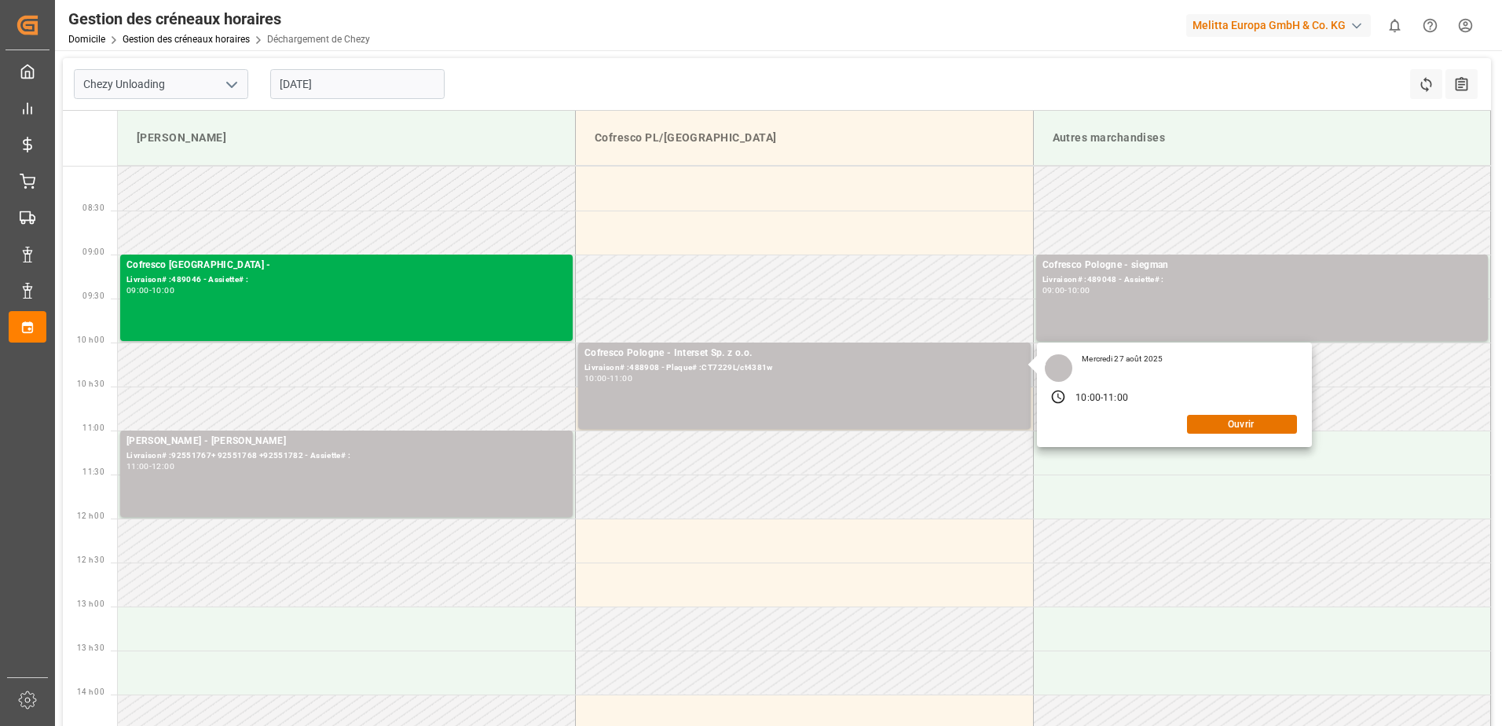
click at [1271, 434] on div "Mercredi 27 août 2025 10:00 - 11:00 Ouvrir" at bounding box center [1174, 395] width 275 height 104
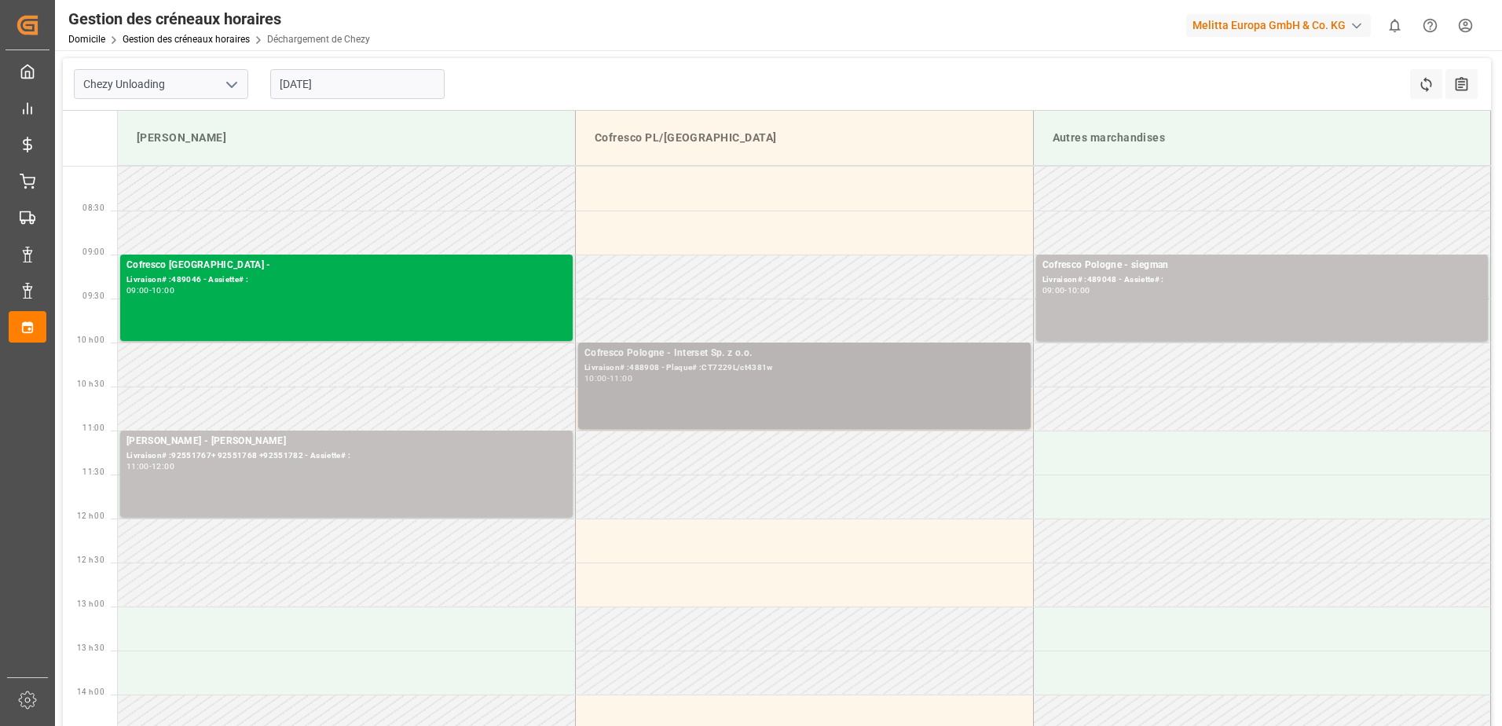
click at [746, 370] on div "Livraison# :488908 - Plaque# :CT7229L/ct4381w" at bounding box center [804, 367] width 440 height 13
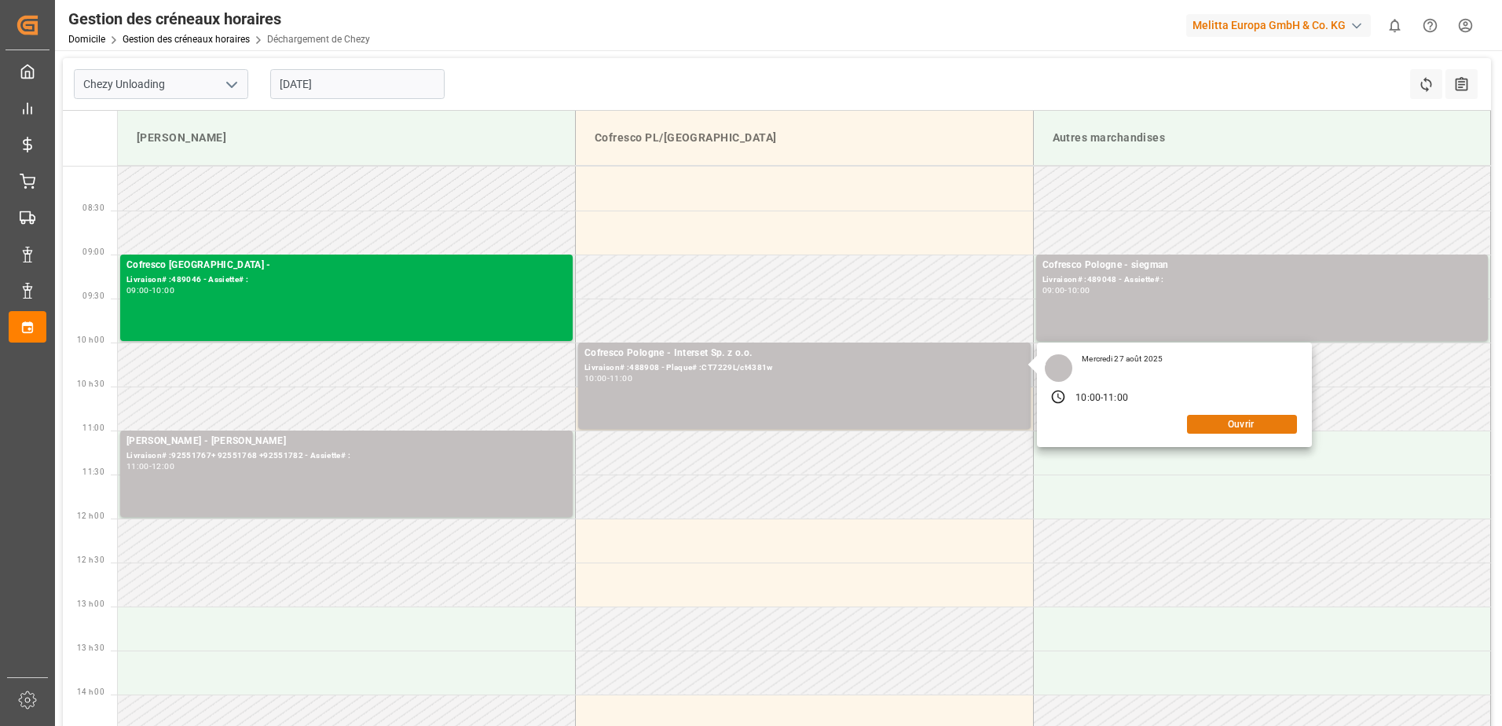
click at [1252, 426] on button "Ouvrir" at bounding box center [1242, 424] width 110 height 19
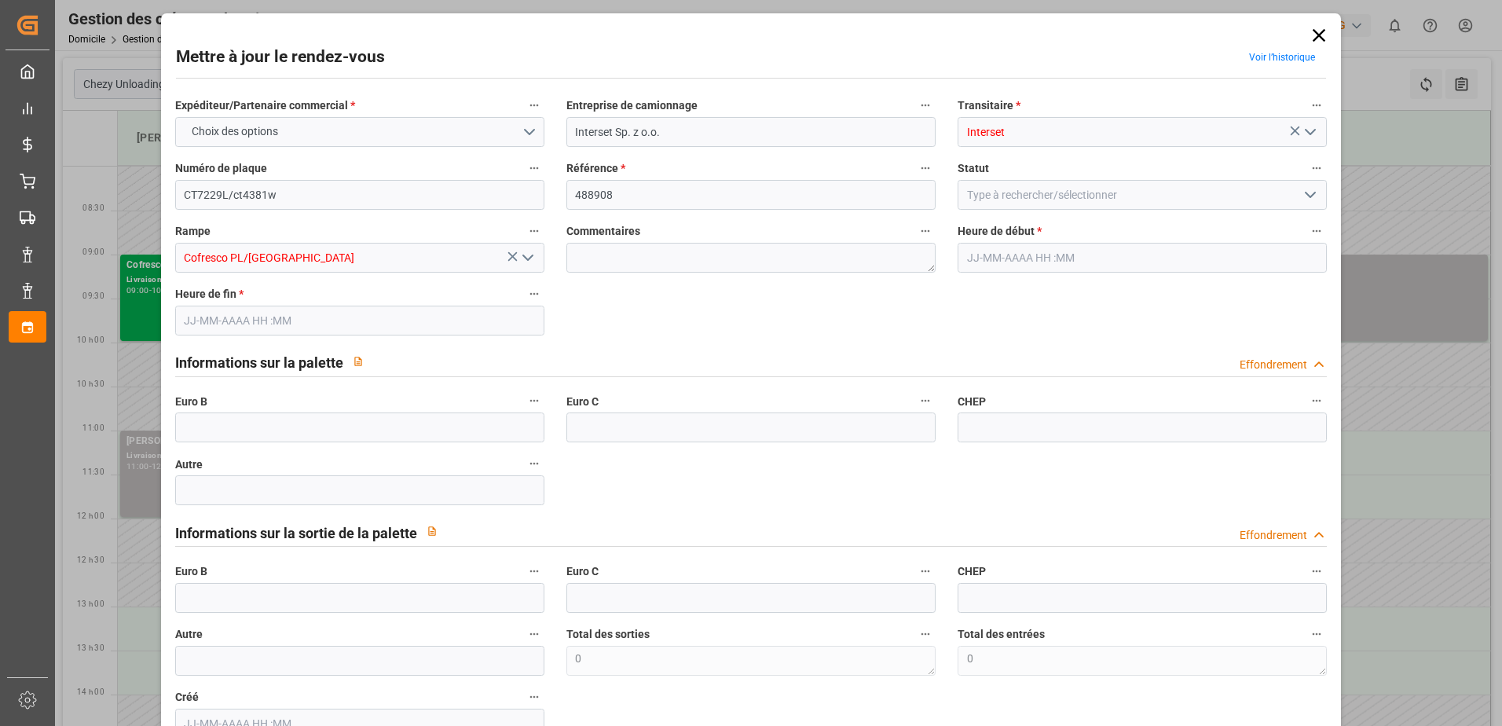
type input "[DATE] 10:00"
type input "[DATE] 11:00"
type input "[DATE] 06:47"
click at [233, 417] on input "text" at bounding box center [359, 427] width 369 height 30
type input "33"
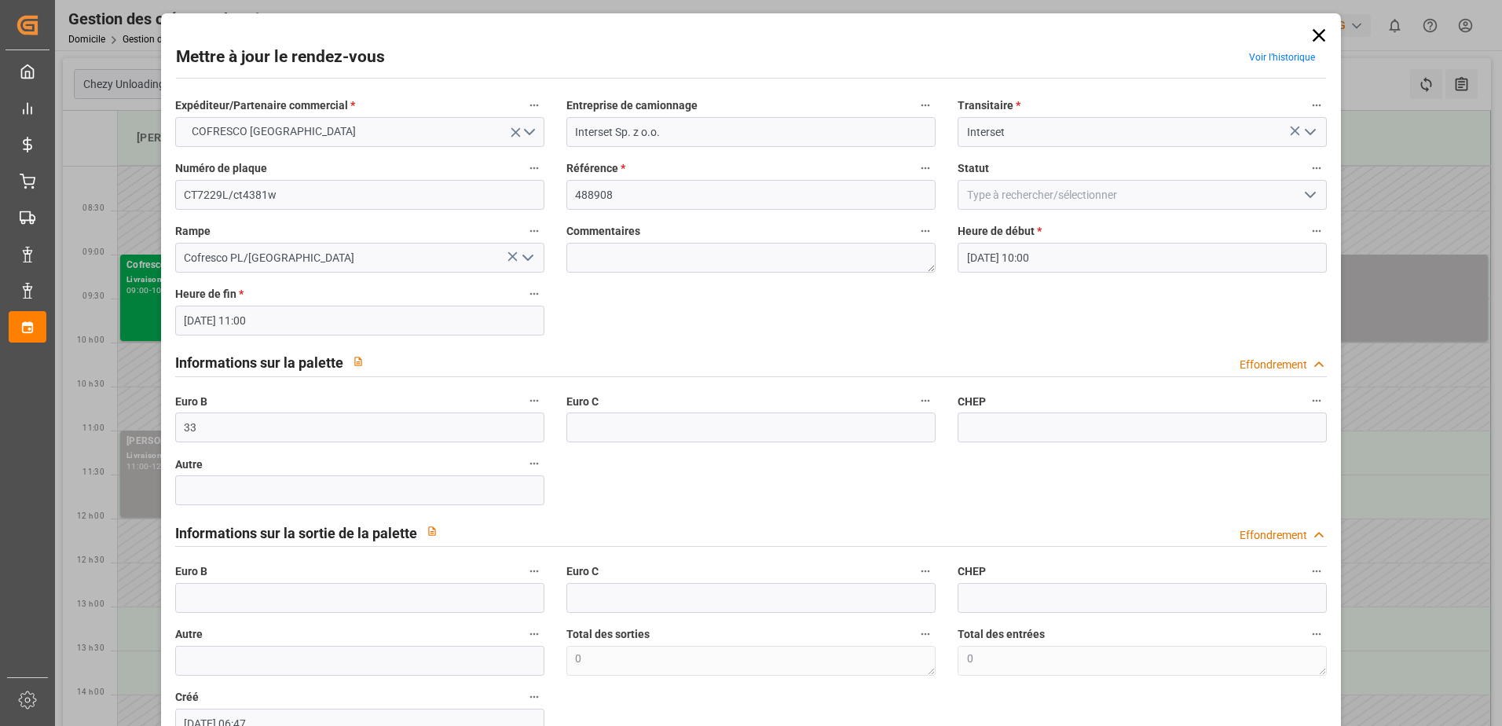
click at [1306, 195] on polyline "Ouvrir le menu" at bounding box center [1310, 194] width 9 height 5
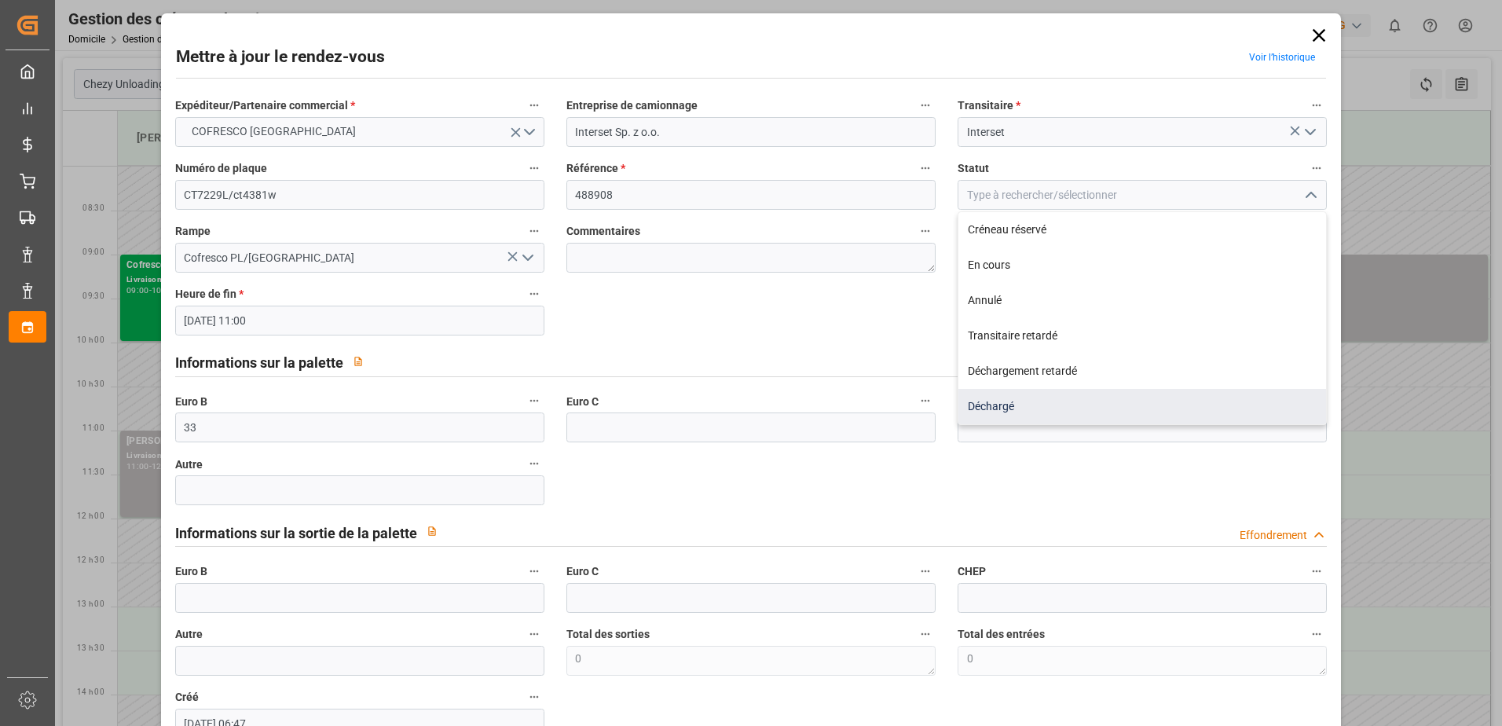
click at [1006, 408] on div "Déchargé" at bounding box center [1142, 406] width 368 height 35
type input "Unloaded"
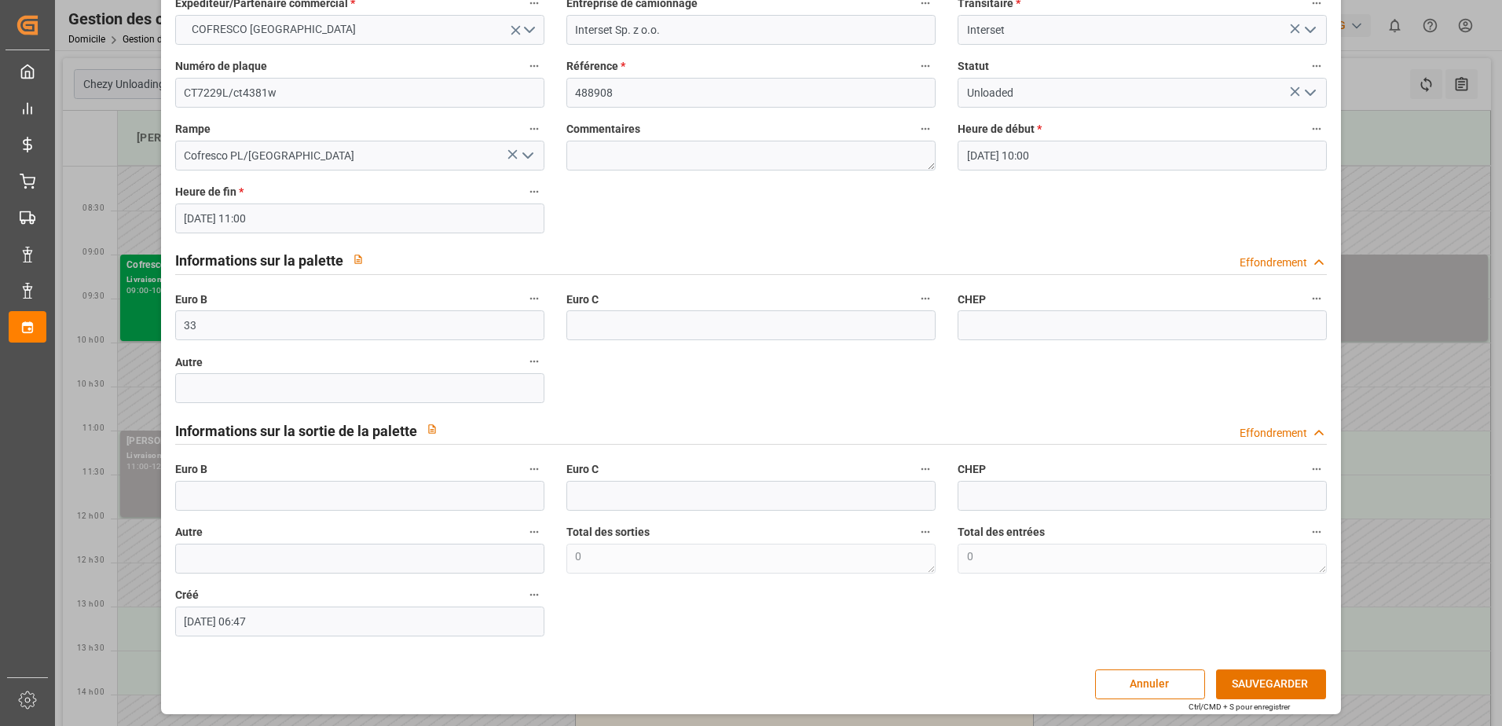
scroll to position [104, 0]
click at [1264, 677] on button "SAUVEGARDER" at bounding box center [1271, 683] width 110 height 30
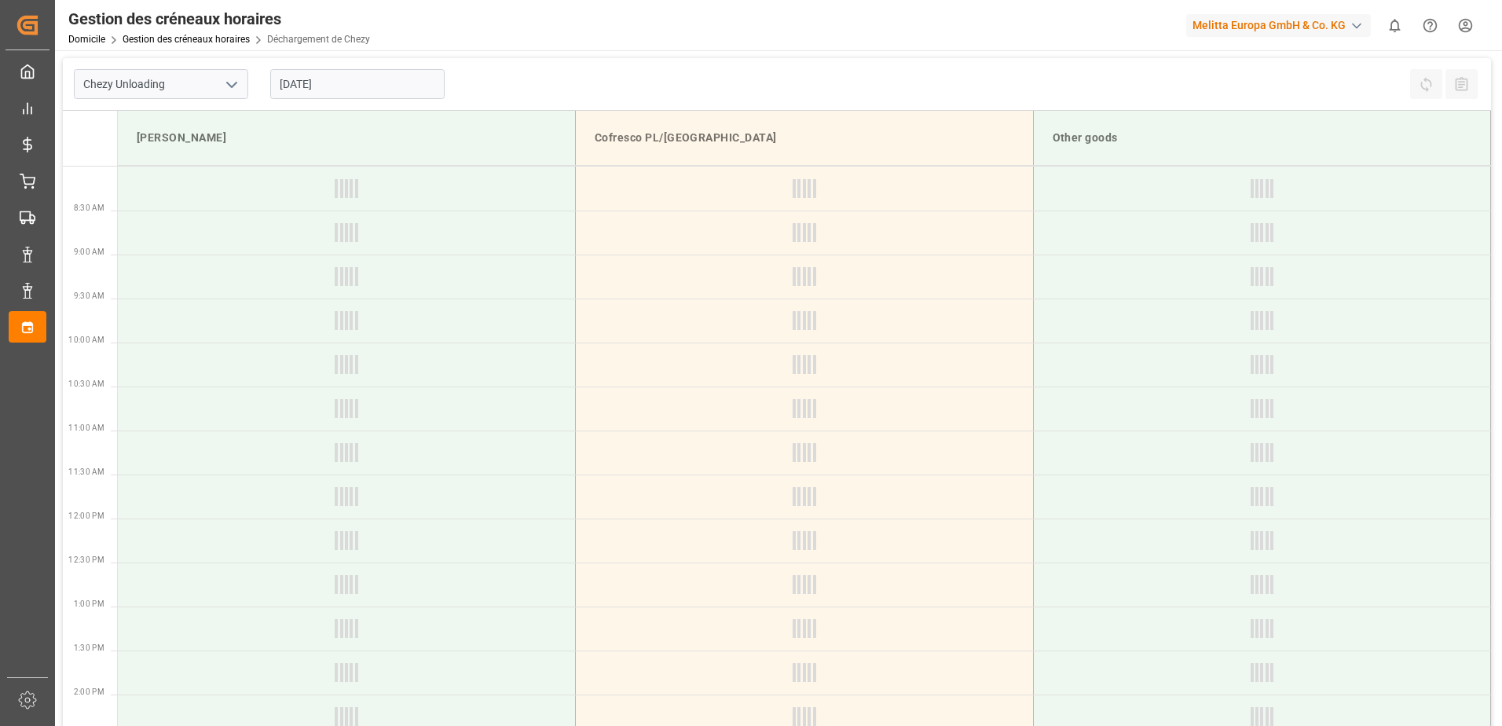
type input "Chezy Unloading"
